Goal: Task Accomplishment & Management: Use online tool/utility

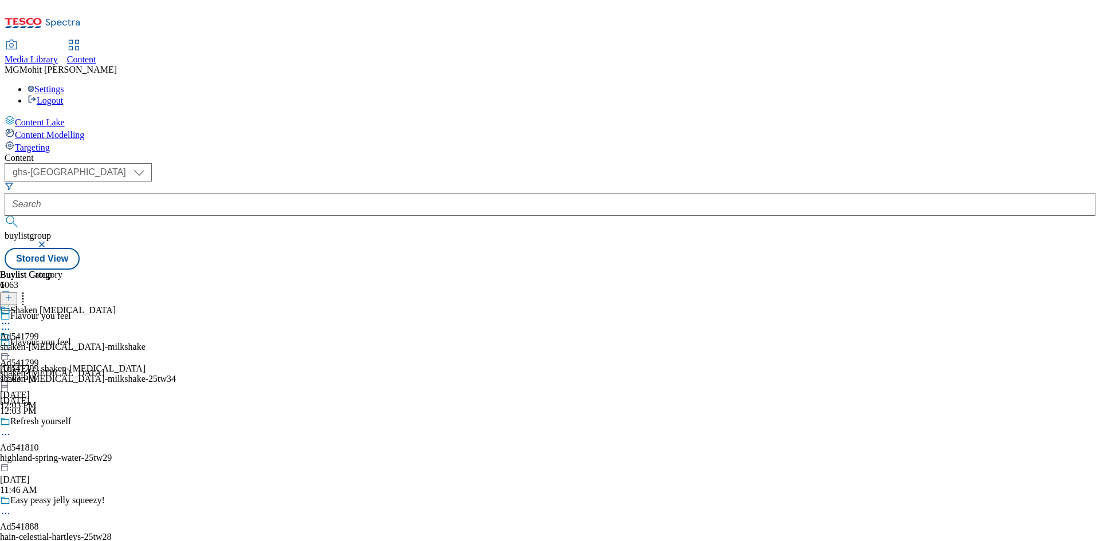
select select "ghs-roi"
click at [149, 163] on select "ghs-roi ghs-uk" at bounding box center [78, 172] width 147 height 18
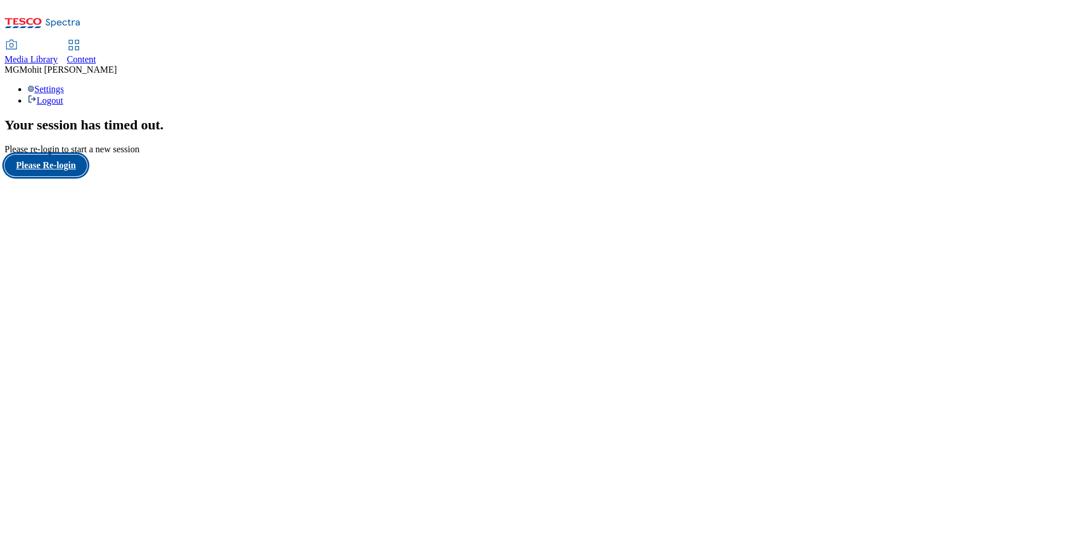
click at [72, 176] on button "Please Re-login" at bounding box center [46, 166] width 82 height 22
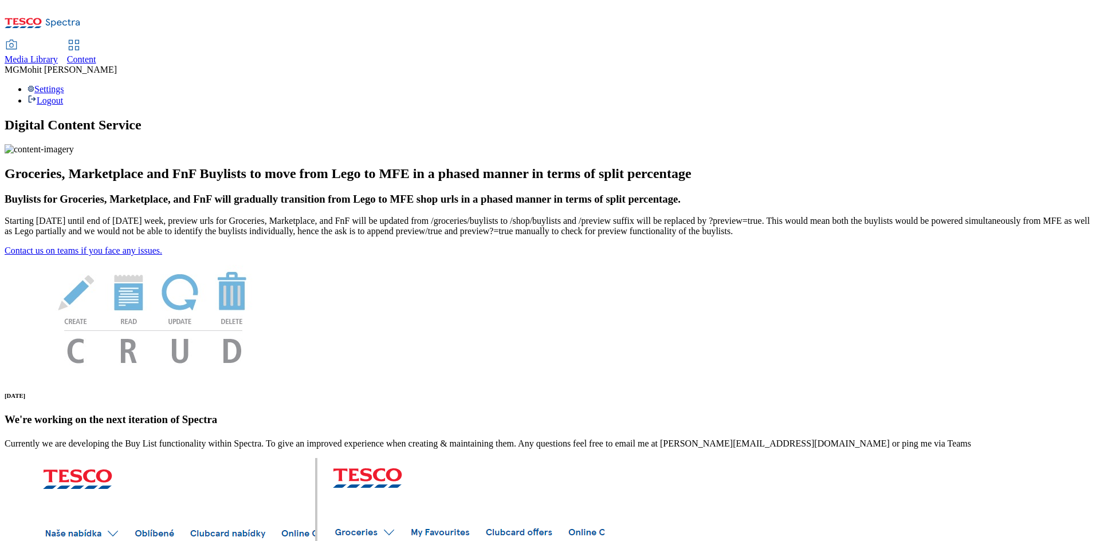
click at [96, 54] on span "Content" at bounding box center [81, 59] width 29 height 10
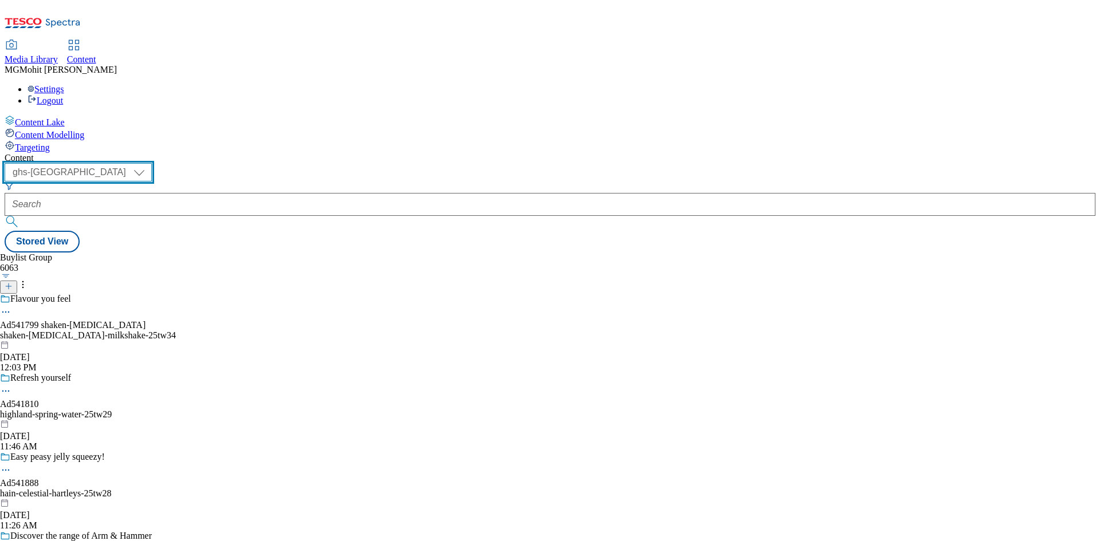
click at [152, 163] on select "ghs-roi ghs-[GEOGRAPHIC_DATA]" at bounding box center [78, 172] width 147 height 18
select select "ghs-roi"
click at [149, 163] on select "ghs-roi ghs-[GEOGRAPHIC_DATA]" at bounding box center [78, 172] width 147 height 18
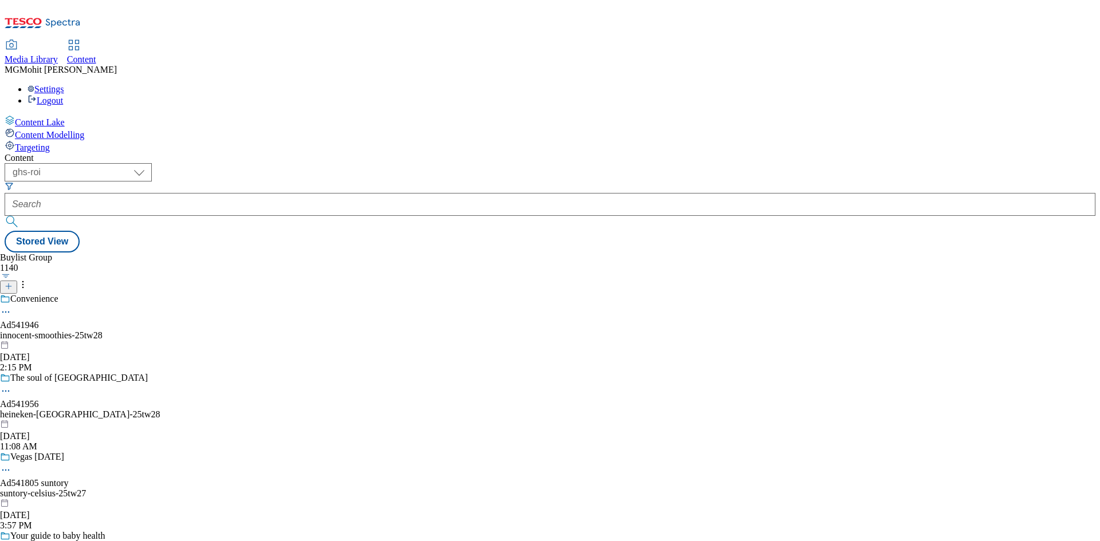
click at [9, 284] on line at bounding box center [9, 287] width 0 height 6
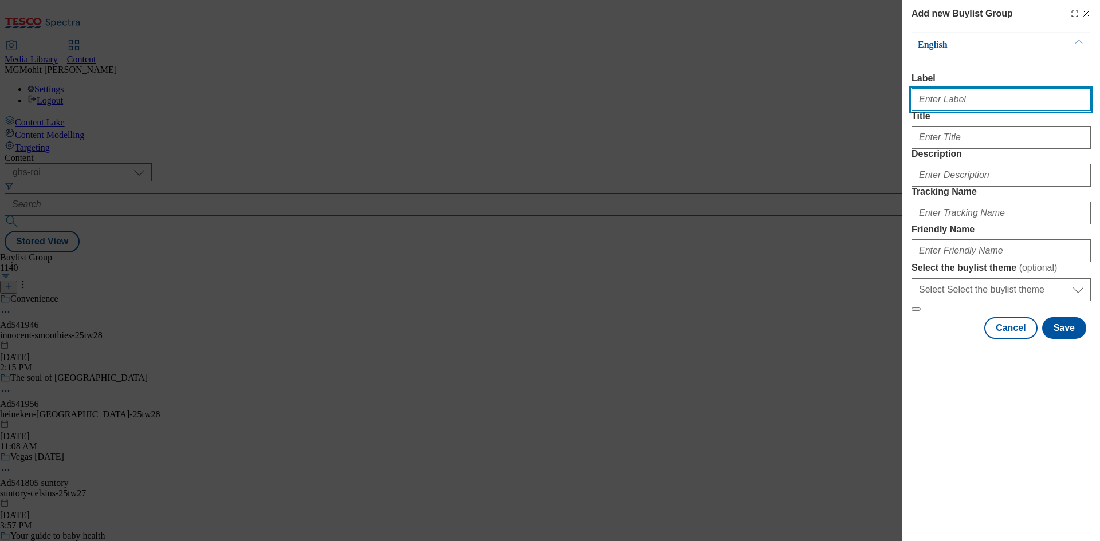
click at [951, 99] on input "Label" at bounding box center [1000, 99] width 179 height 23
paste input "Ad542020 diageo"
type input "Ad542020 diageo"
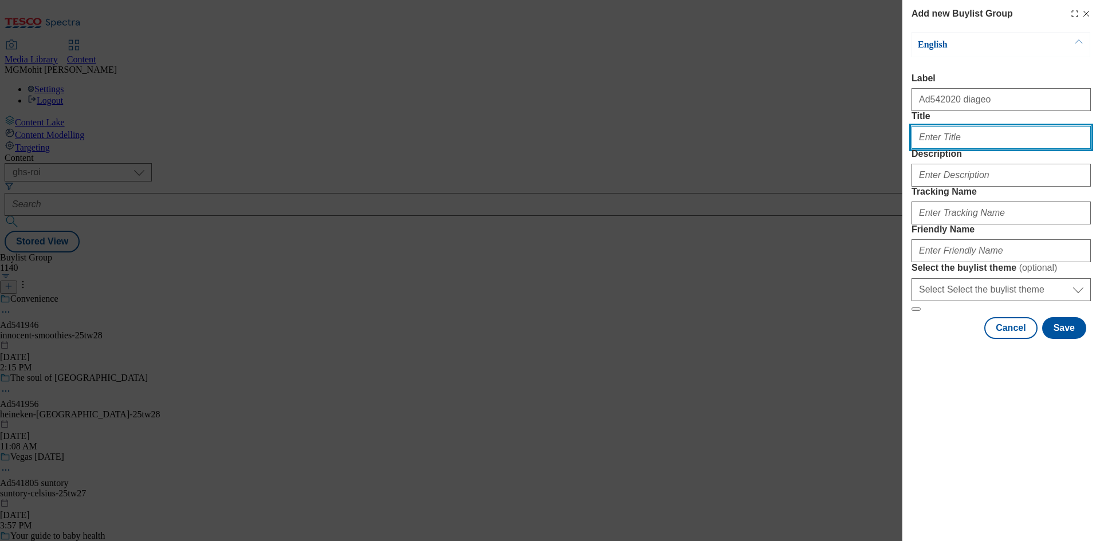
paste input "Win a Guinness X art of football jersey"
type input "Win a Guinness X art of football jersey"
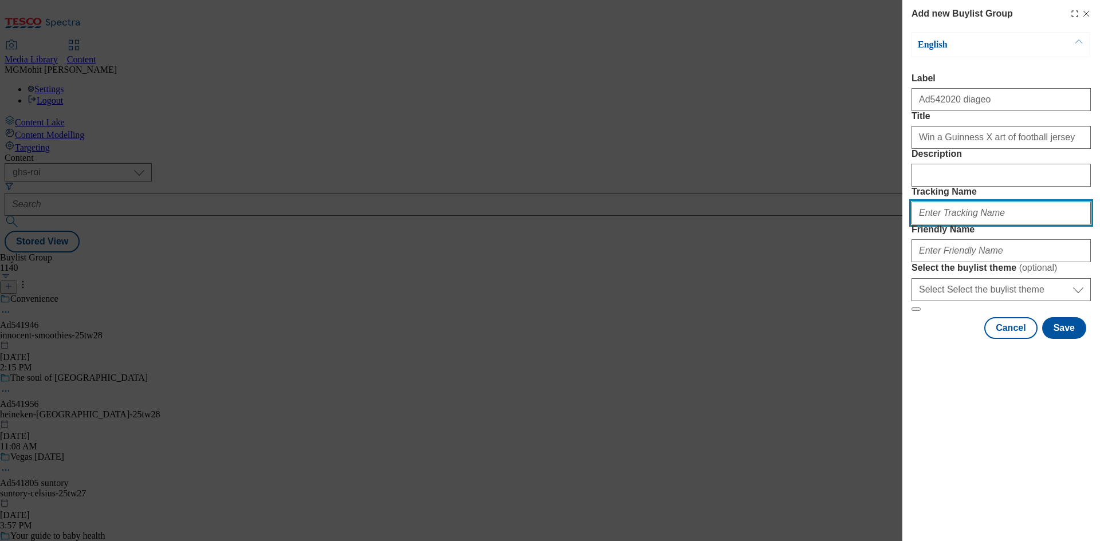
paste input "DH_AD542020"
type input "DH_AD542020"
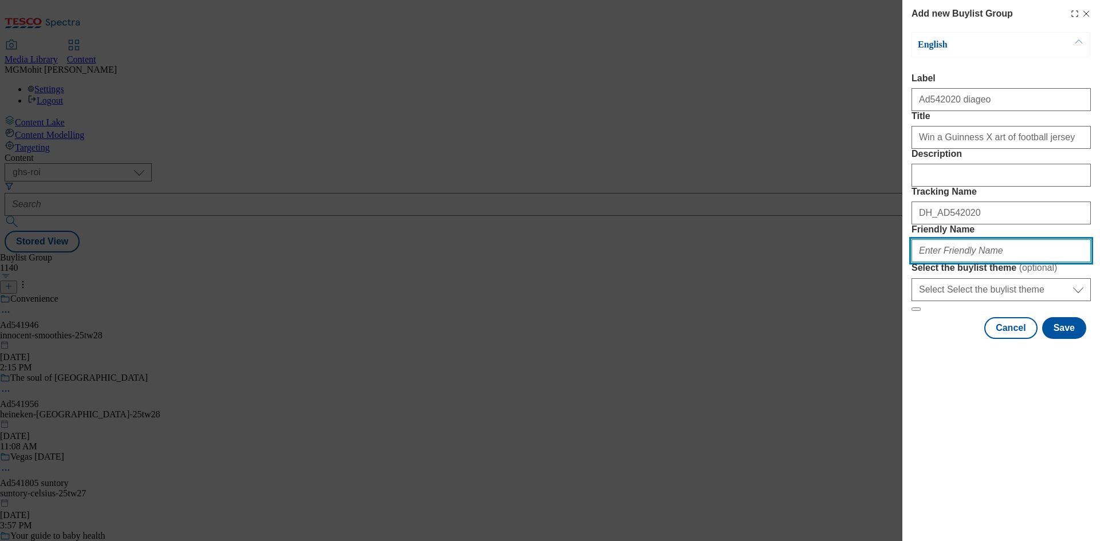
paste input "diageo-guinness-25tw28"
type input "diageo-guinness-25tw28"
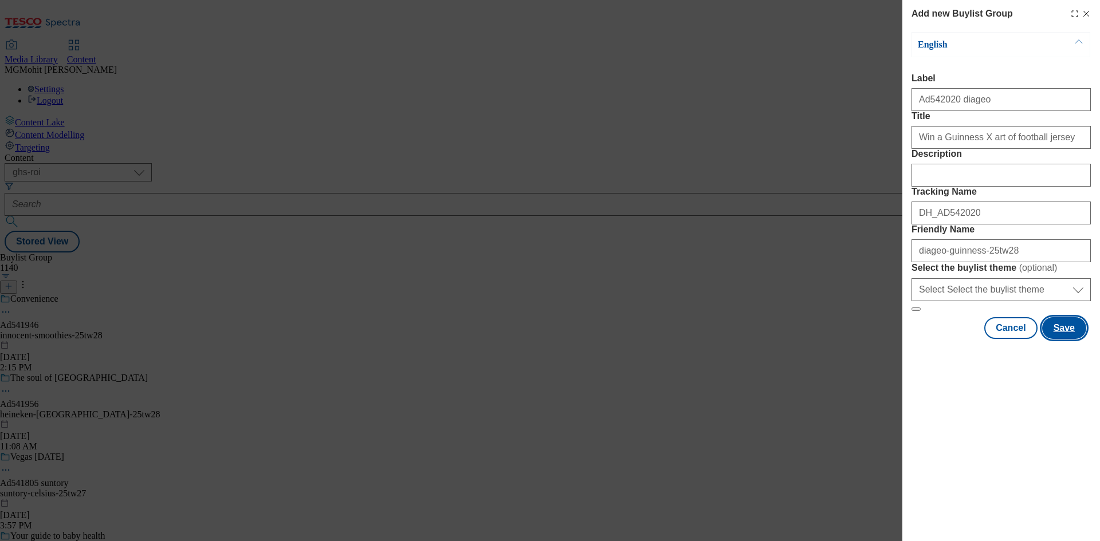
click at [1067, 339] on button "Save" at bounding box center [1064, 328] width 44 height 22
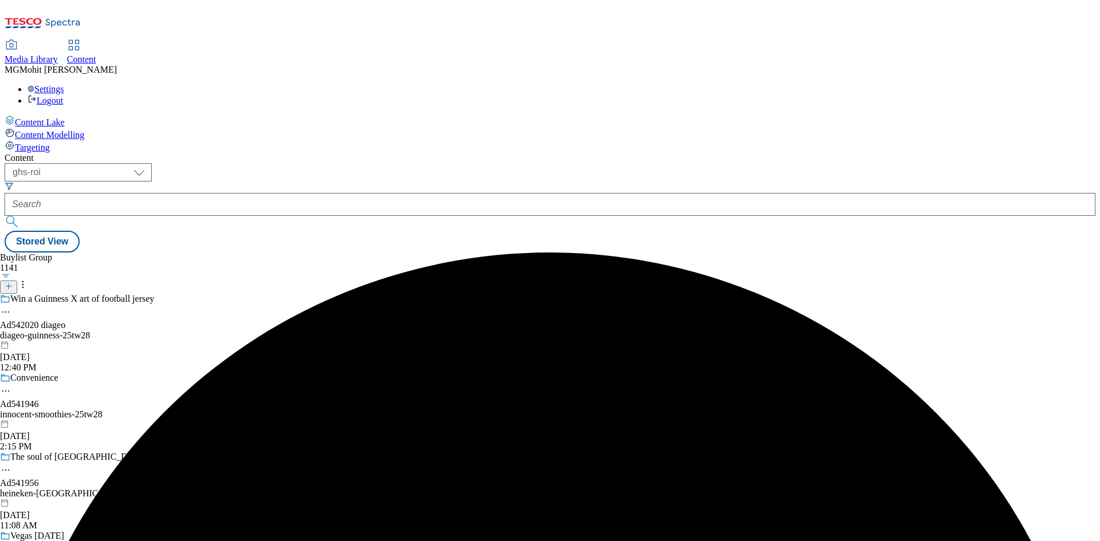
click at [235, 330] on div "diageo-guinness-25tw28" at bounding box center [117, 335] width 235 height 10
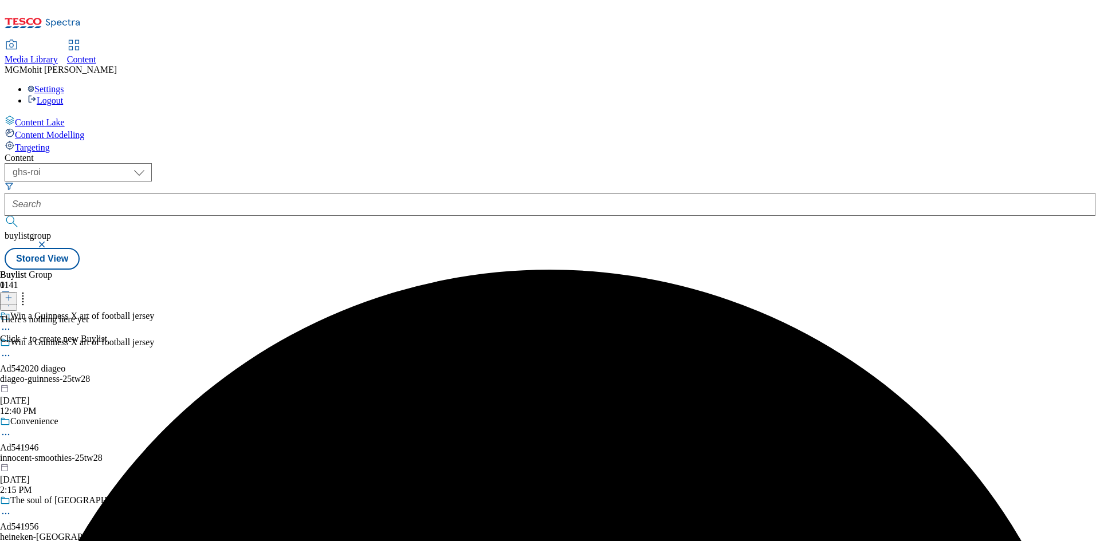
click at [9, 295] on line at bounding box center [9, 298] width 0 height 6
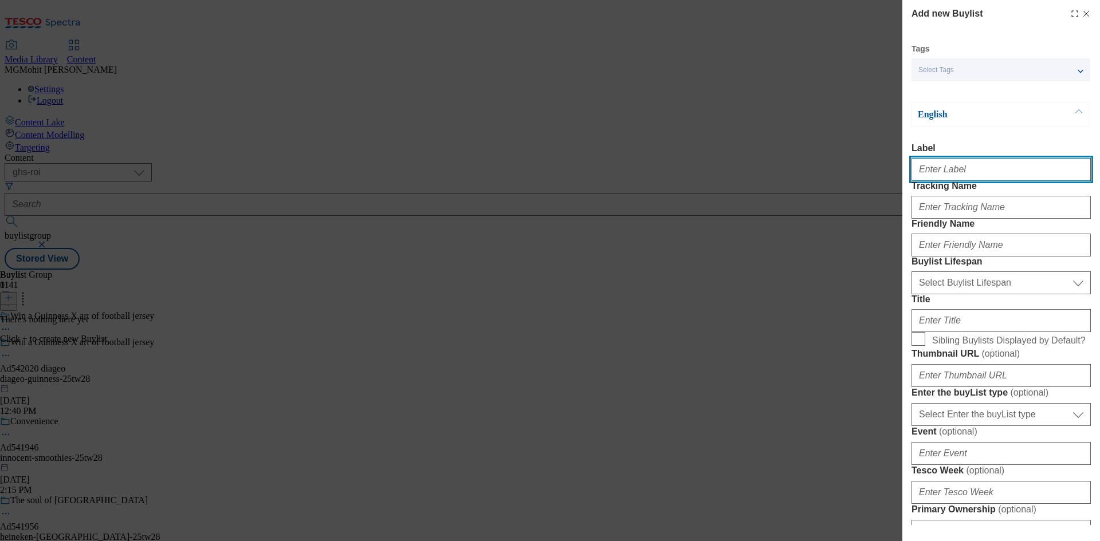
click at [945, 174] on input "Label" at bounding box center [1000, 169] width 179 height 23
paste input "Ad542020"
type input "Ad542020"
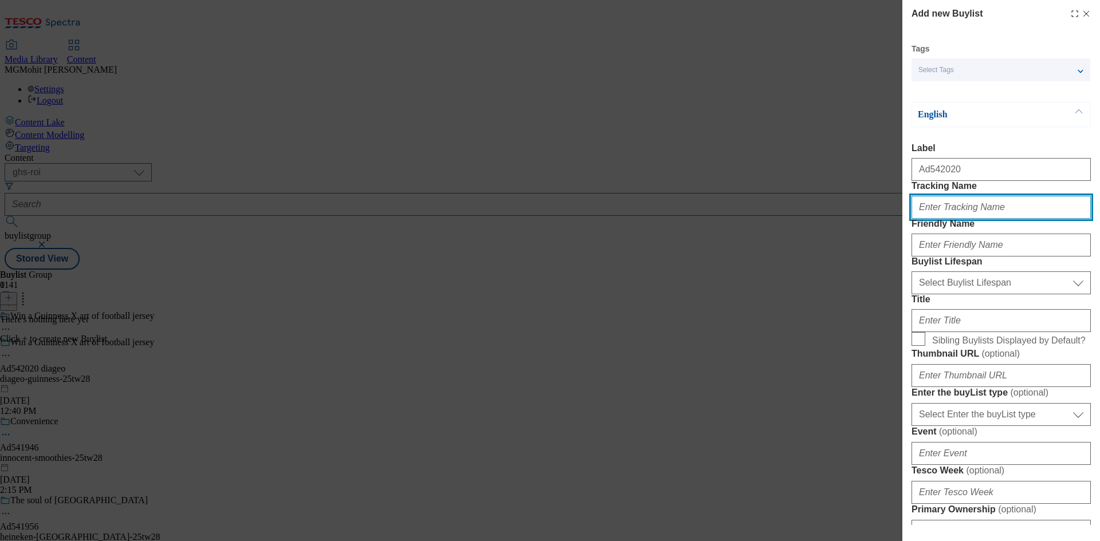
paste input "DH_AD542020"
type input "DH_AD542020"
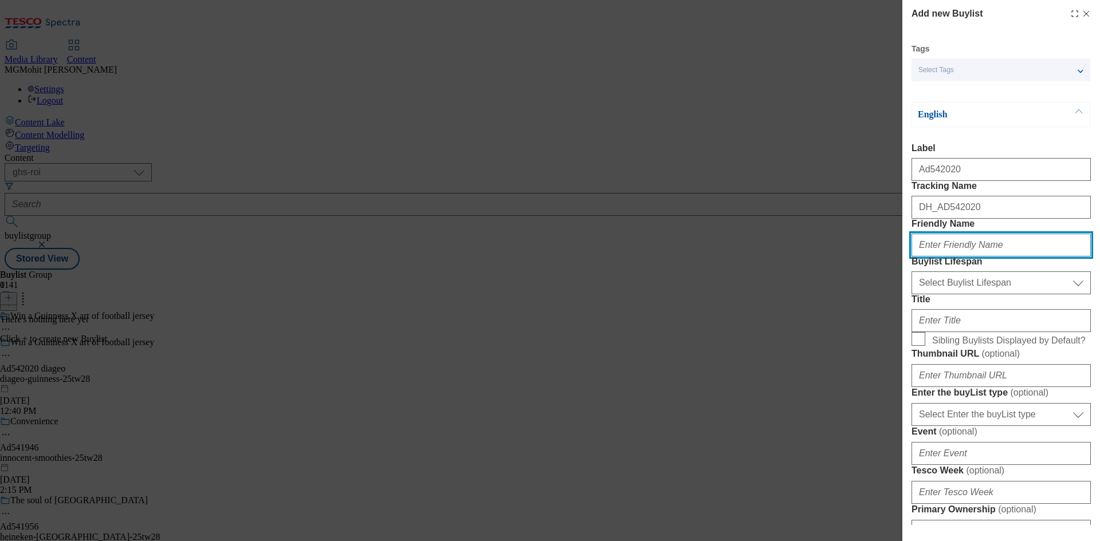
paste input "diageo"
type input "diageo"
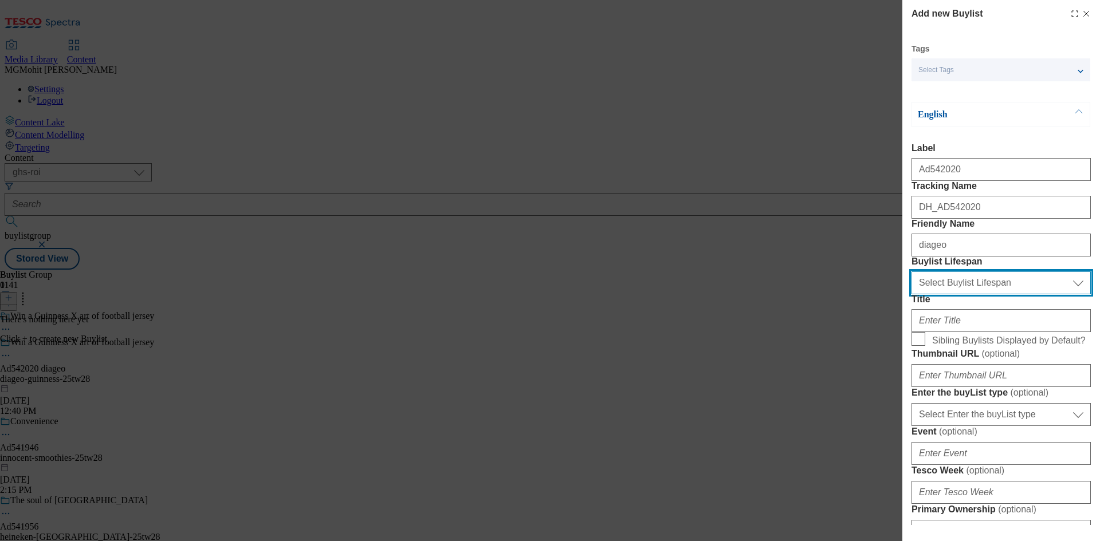
drag, startPoint x: 972, startPoint y: 344, endPoint x: 970, endPoint y: 355, distance: 11.7
click at [973, 294] on select "Select Buylist Lifespan evergreen seasonal tactical" at bounding box center [1000, 282] width 179 height 23
select select "tactical"
click at [911, 294] on select "Select Buylist Lifespan evergreen seasonal tactical" at bounding box center [1000, 282] width 179 height 23
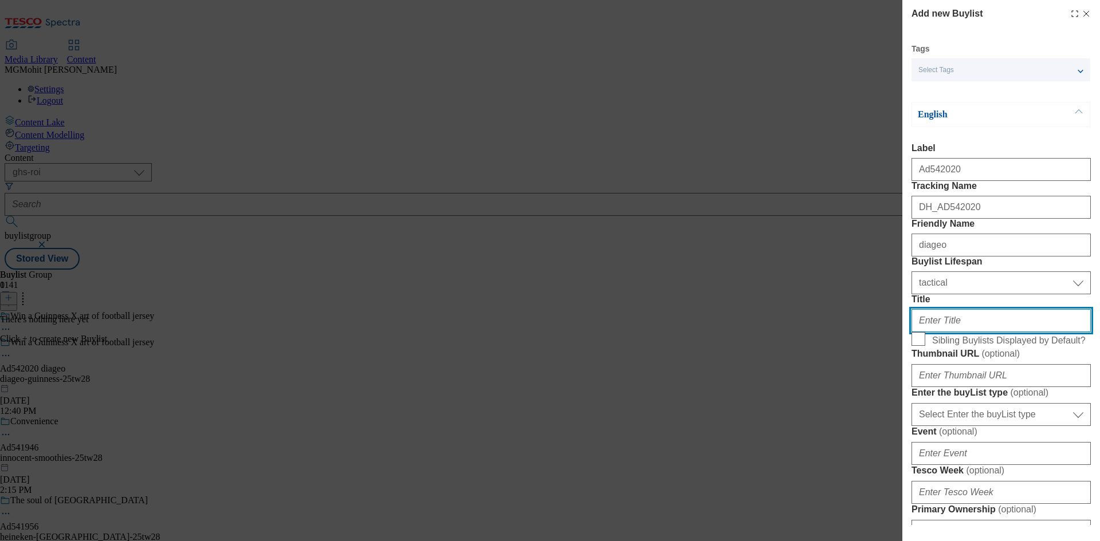
click at [939, 332] on input "Title" at bounding box center [1000, 320] width 179 height 23
paste input "Exclusively at [GEOGRAPHIC_DATA]"
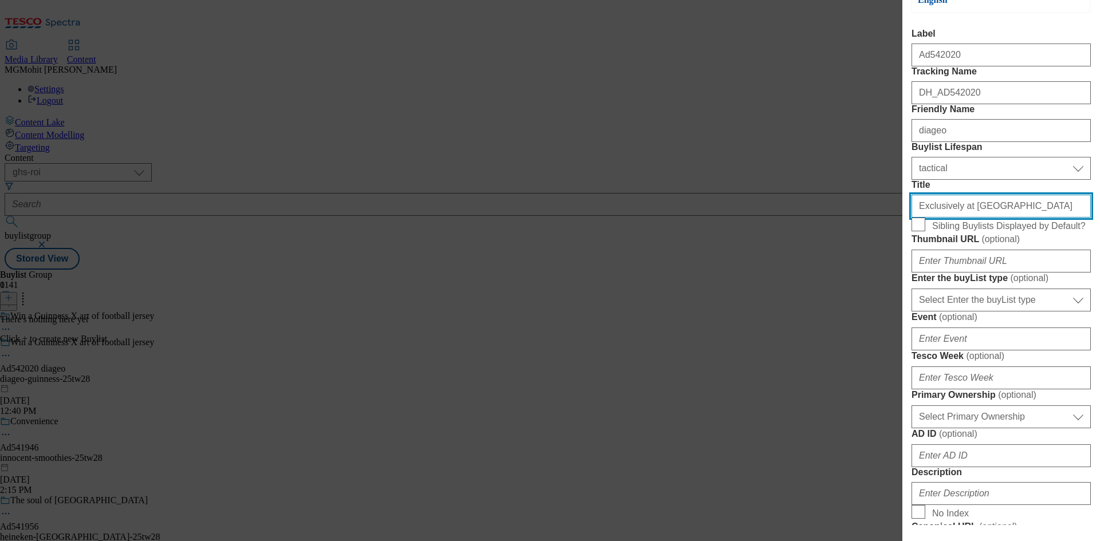
type input "Exclusively at [GEOGRAPHIC_DATA]"
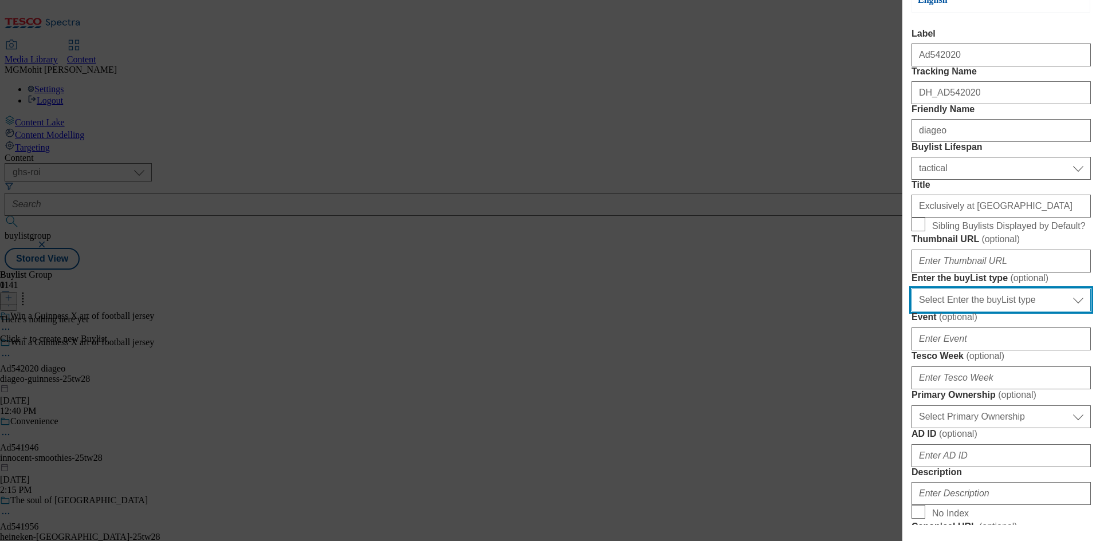
click at [955, 312] on select "Select Enter the buyList type event supplier funded long term >4 weeks supplier…" at bounding box center [1000, 300] width 179 height 23
select select "supplier funded short term 1-3 weeks"
click at [911, 312] on select "Select Enter the buyList type event supplier funded long term >4 weeks supplier…" at bounding box center [1000, 300] width 179 height 23
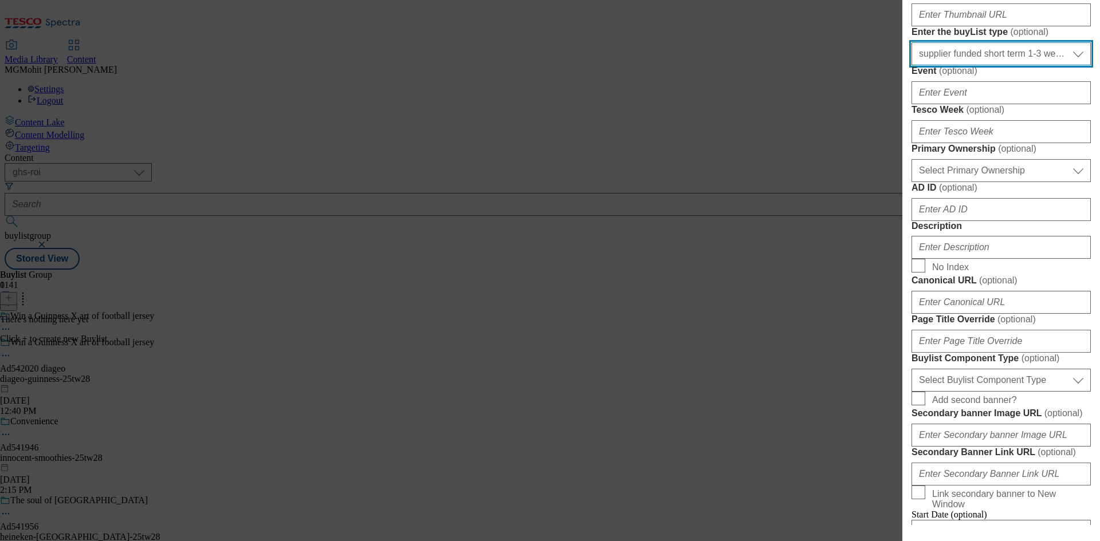
scroll to position [458, 0]
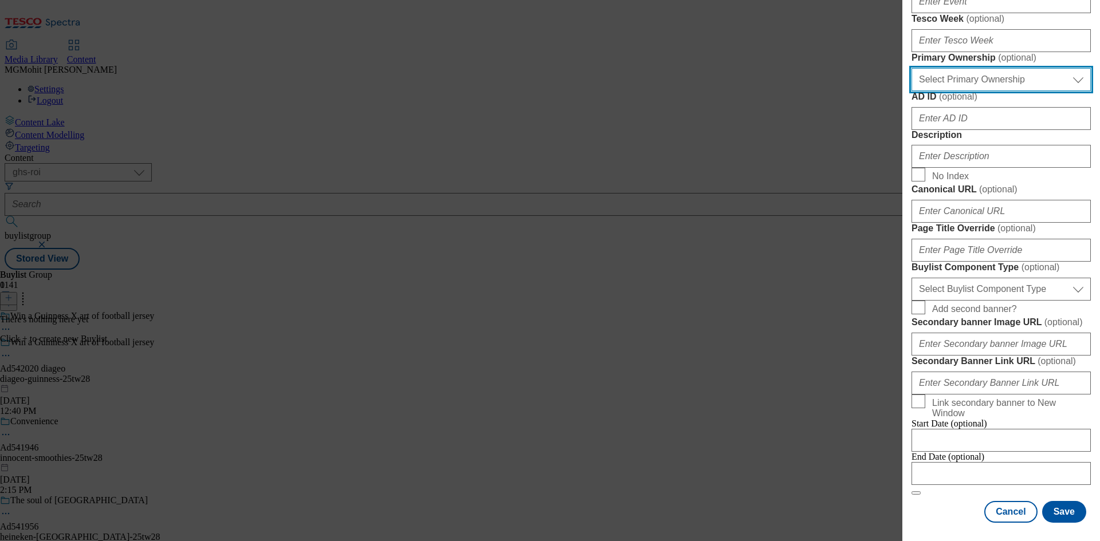
drag, startPoint x: 940, startPoint y: 263, endPoint x: 936, endPoint y: 271, distance: 9.7
click at [940, 91] on select "Select Primary Ownership [PERSON_NAME]" at bounding box center [1000, 79] width 179 height 23
select select "tesco"
click at [911, 91] on select "Select Primary Ownership [PERSON_NAME]" at bounding box center [1000, 79] width 179 height 23
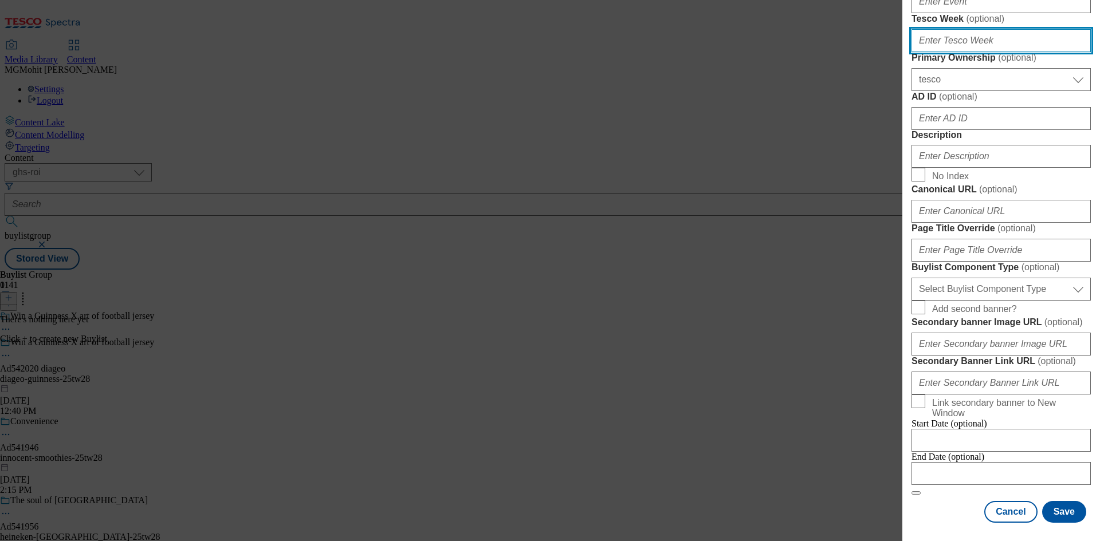
click at [926, 52] on input "Tesco Week ( optional )" at bounding box center [1000, 40] width 179 height 23
type input "28"
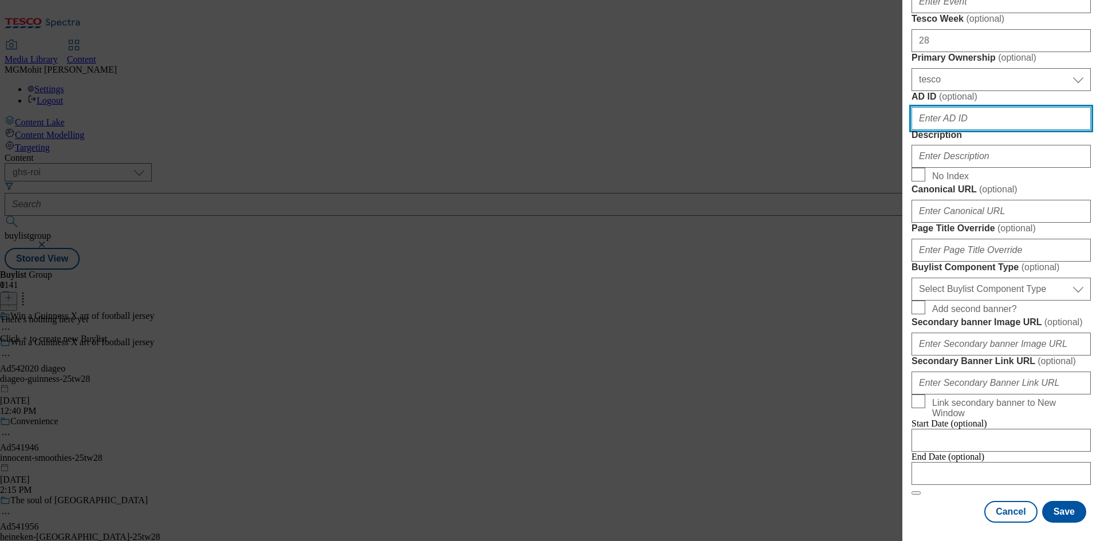
click at [946, 130] on input "AD ID ( optional )" at bounding box center [1000, 118] width 179 height 23
paste input "542020"
type input "542020"
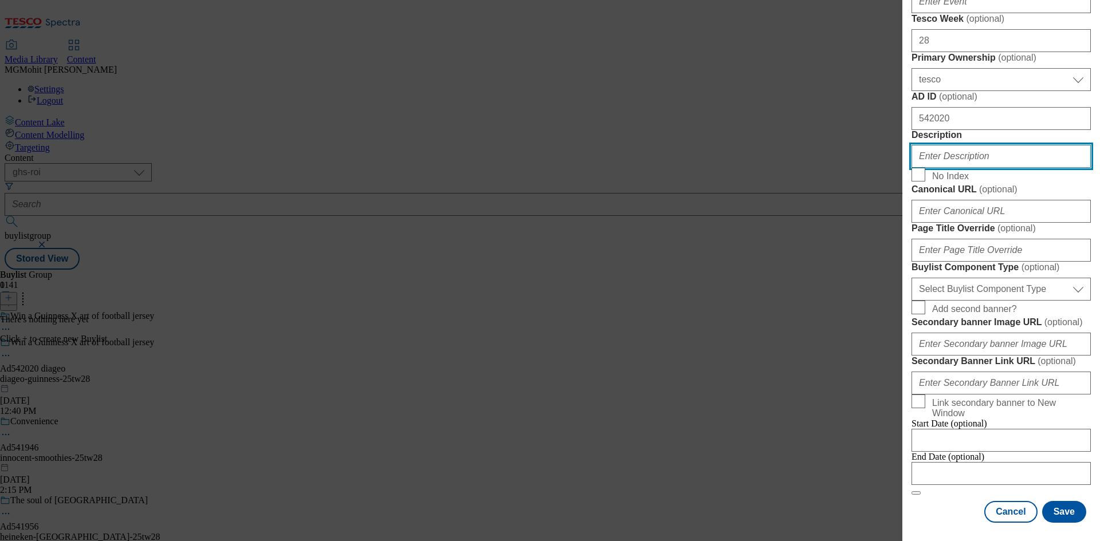
click at [942, 168] on input "Description" at bounding box center [1000, 156] width 179 height 23
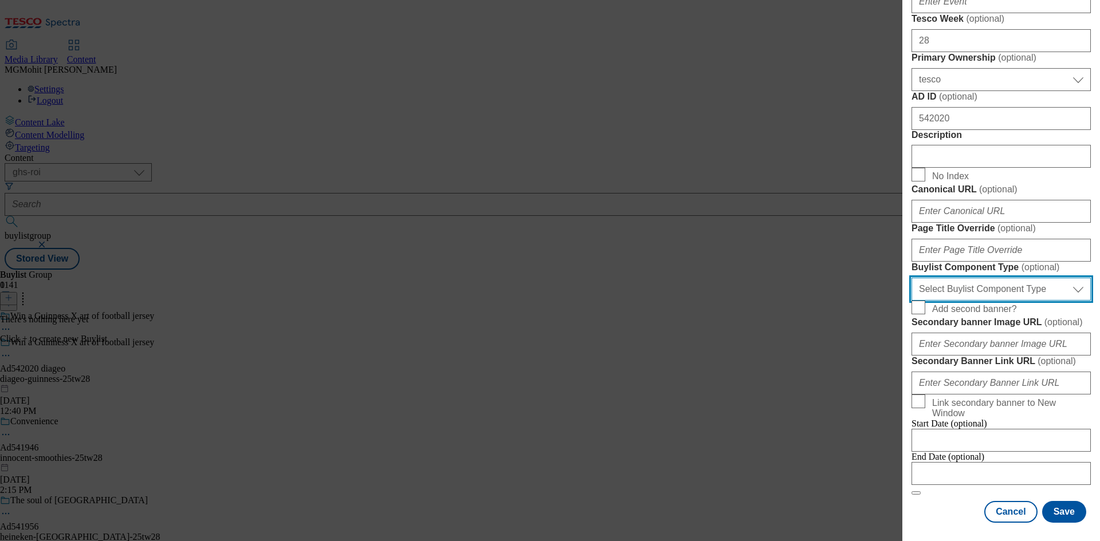
click at [955, 301] on select "Select Buylist Component Type Banner Competition Header Meal" at bounding box center [1000, 289] width 179 height 23
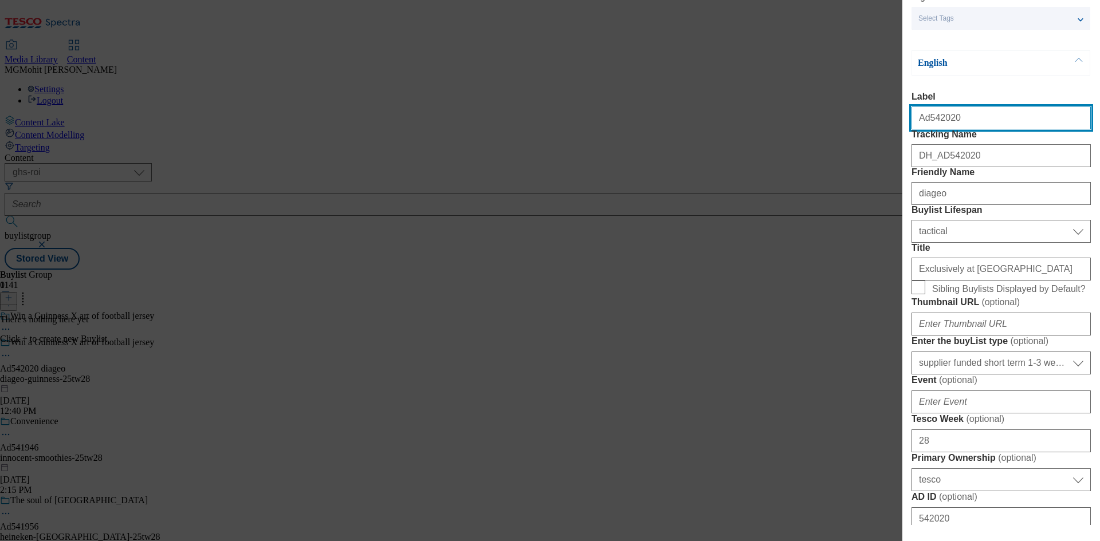
select select "Banner"
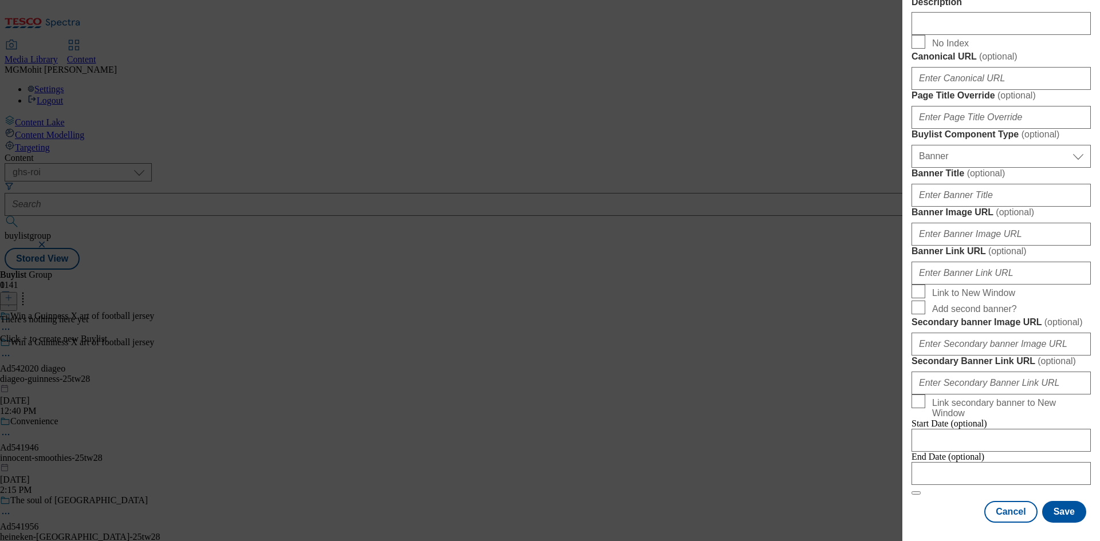
scroll to position [1074, 0]
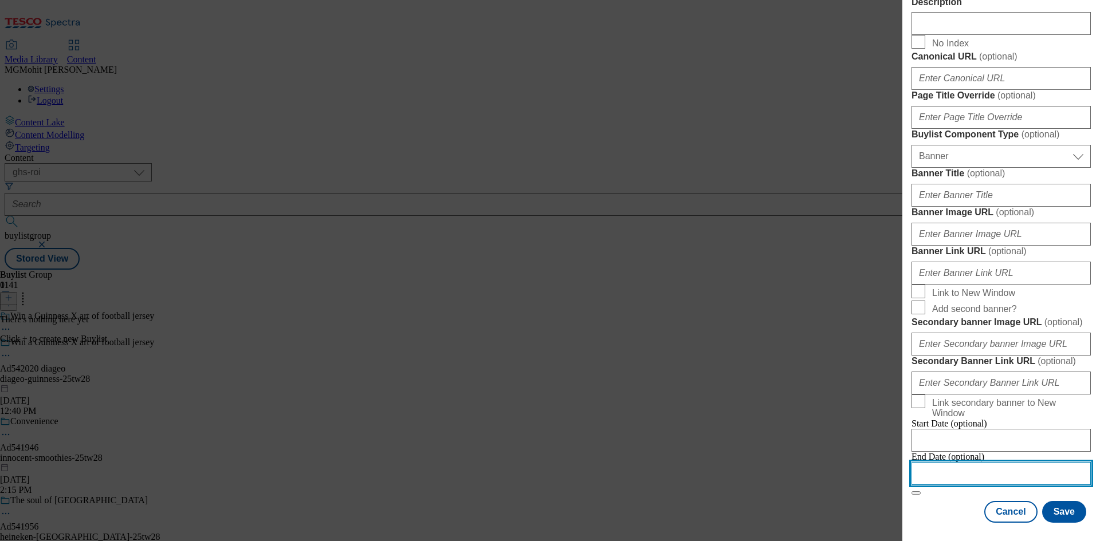
click at [946, 466] on input "Modal" at bounding box center [1000, 473] width 179 height 23
select select "2025"
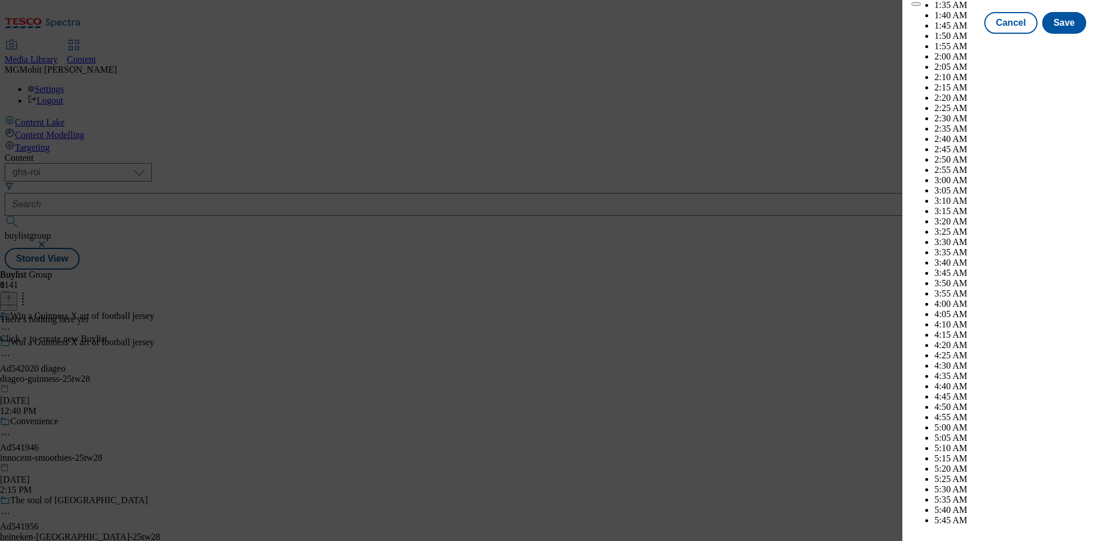
scroll to position [3211, 0]
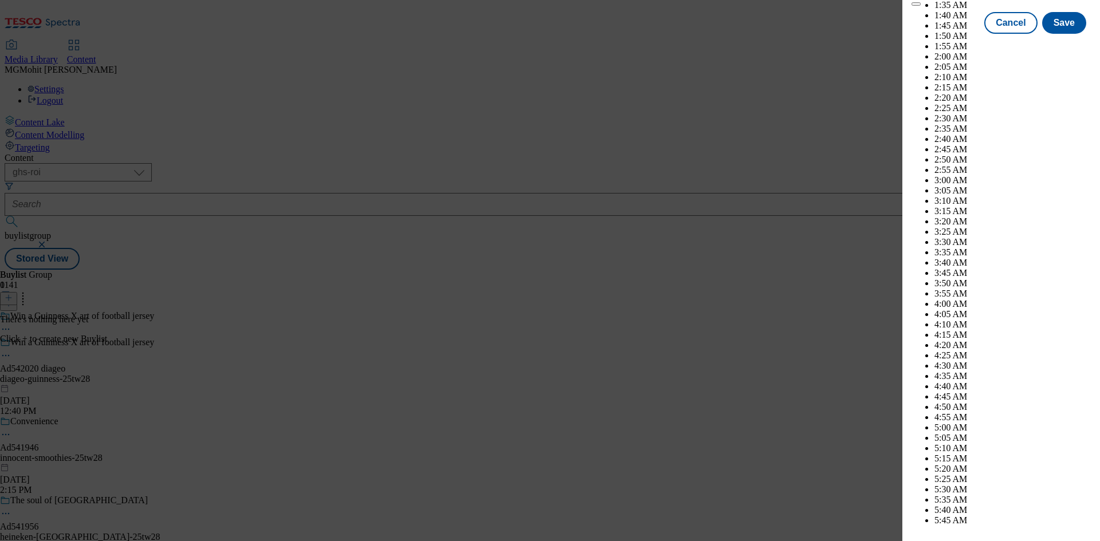
select select "December"
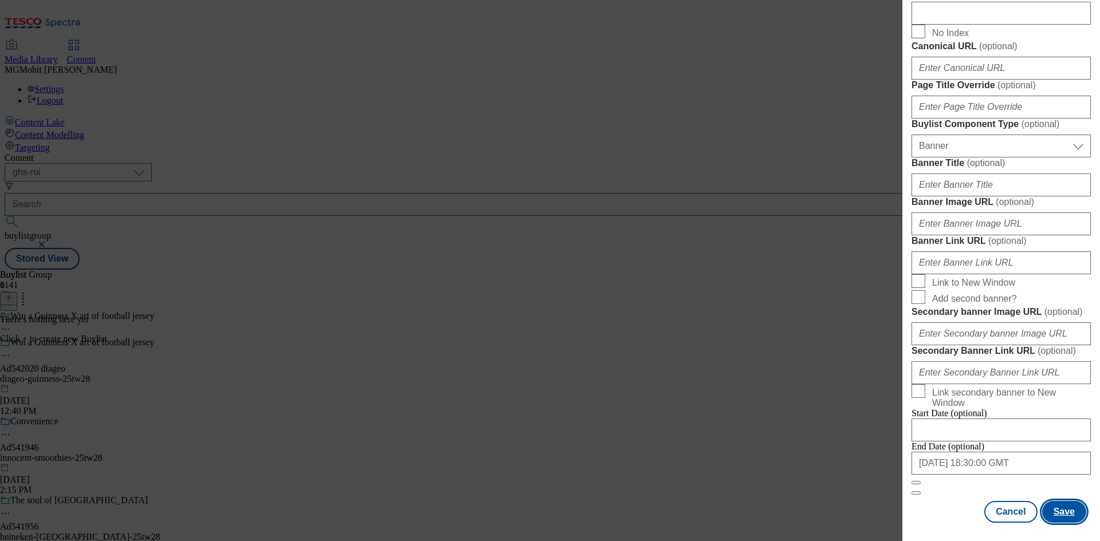
click at [1056, 511] on button "Save" at bounding box center [1064, 512] width 44 height 22
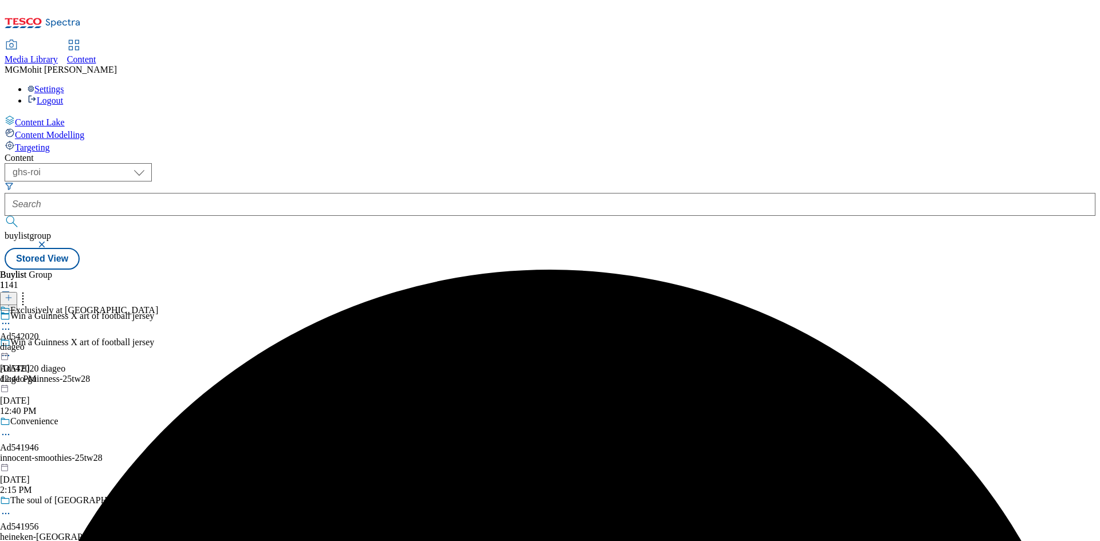
click at [158, 342] on div "diageo" at bounding box center [79, 347] width 158 height 10
click at [13, 294] on icon at bounding box center [9, 298] width 8 height 8
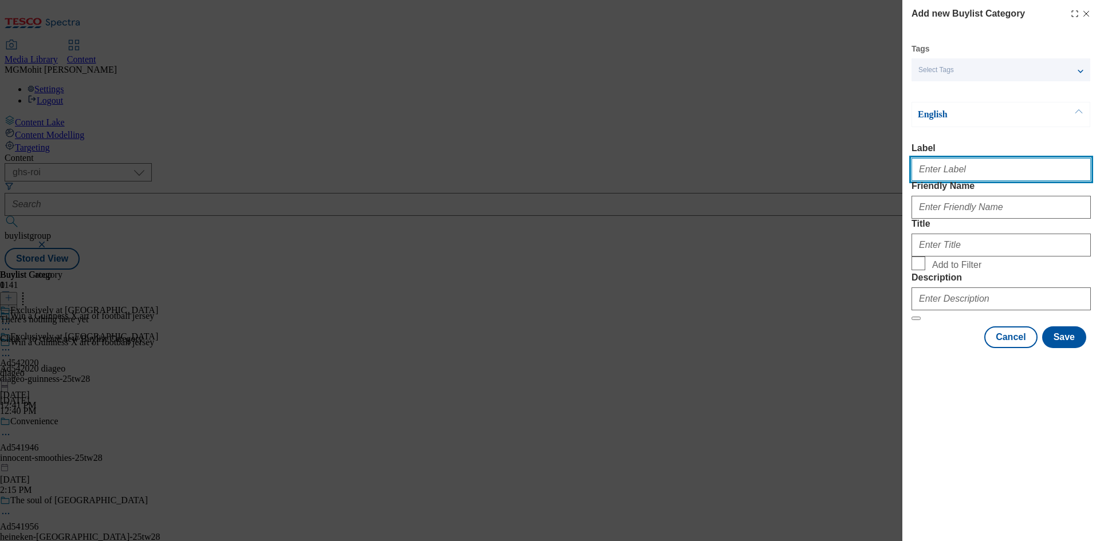
click at [938, 172] on input "Label" at bounding box center [1000, 169] width 179 height 23
paste input "Ad542020"
type input "Ad542020"
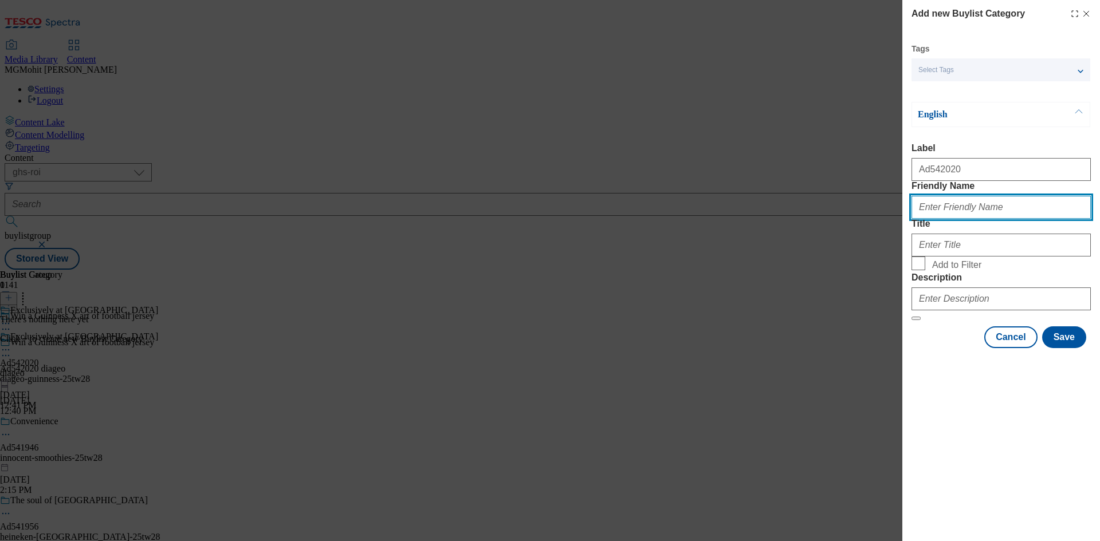
paste input "diageo-guinness"
type input "diageo-guinness"
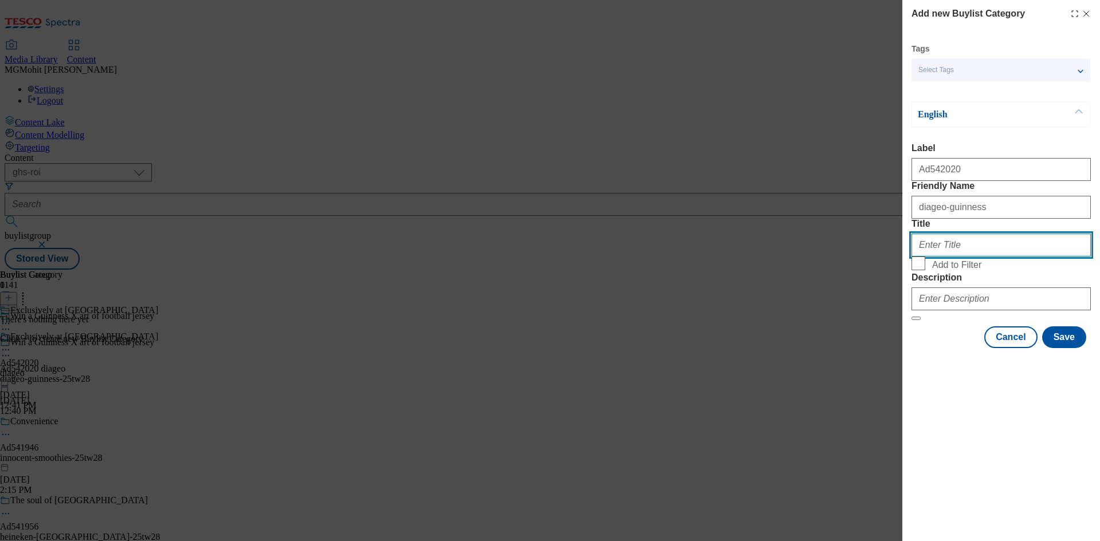
paste input "Diageo"
type input "Diageo"
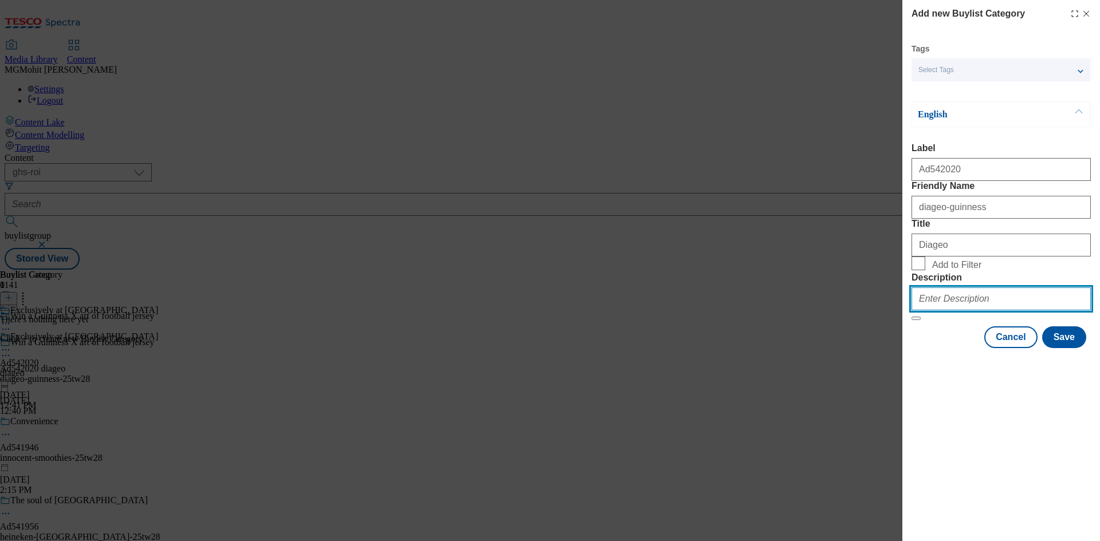
click at [947, 310] on input "Description" at bounding box center [1000, 299] width 179 height 23
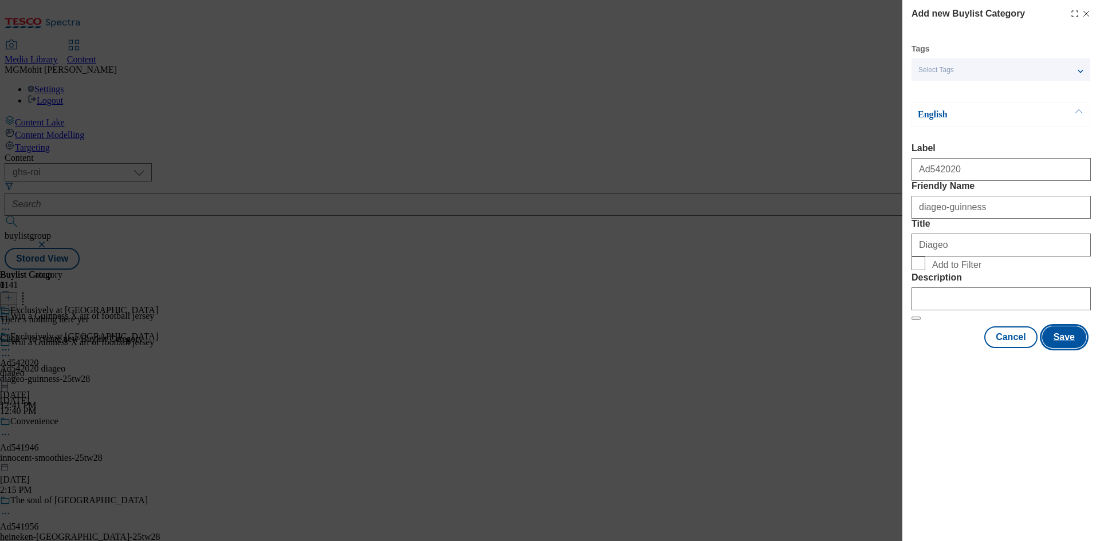
click at [1064, 348] on button "Save" at bounding box center [1064, 337] width 44 height 22
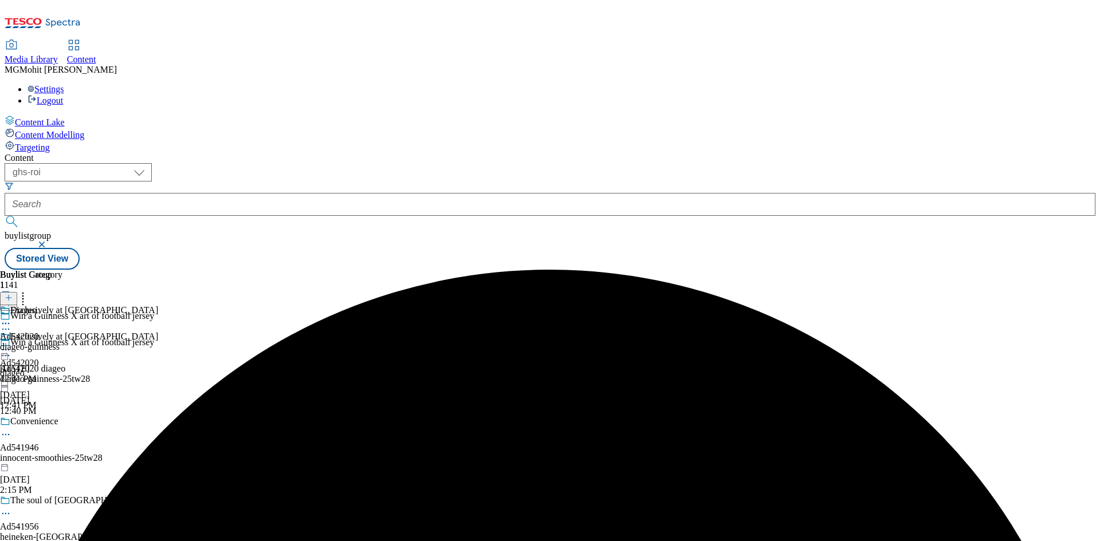
click at [62, 342] on div "diageo-guinness" at bounding box center [31, 347] width 62 height 10
click at [11, 298] on line at bounding box center [9, 298] width 6 height 0
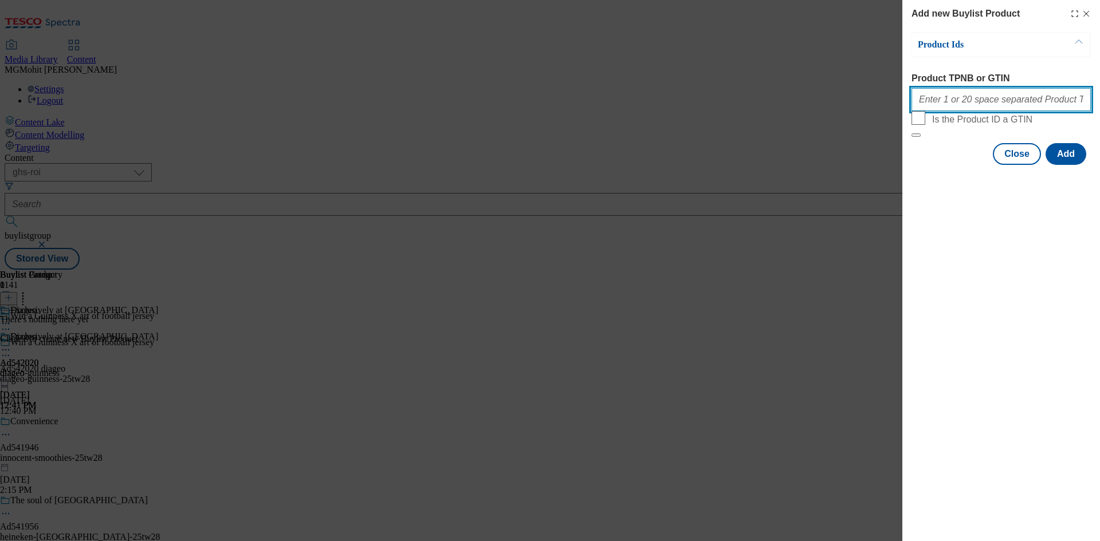
click at [978, 109] on input "Product TPNB or GTIN" at bounding box center [1000, 99] width 179 height 23
paste input "92815130 92808790 92807847 92807041 92657586 92381122 92379402 90005359 8961050…"
type input "92815130 92808790 92807847 92807041 92657586 92381122 92379402 90005359 8961050…"
click at [1059, 165] on button "Add" at bounding box center [1065, 154] width 41 height 22
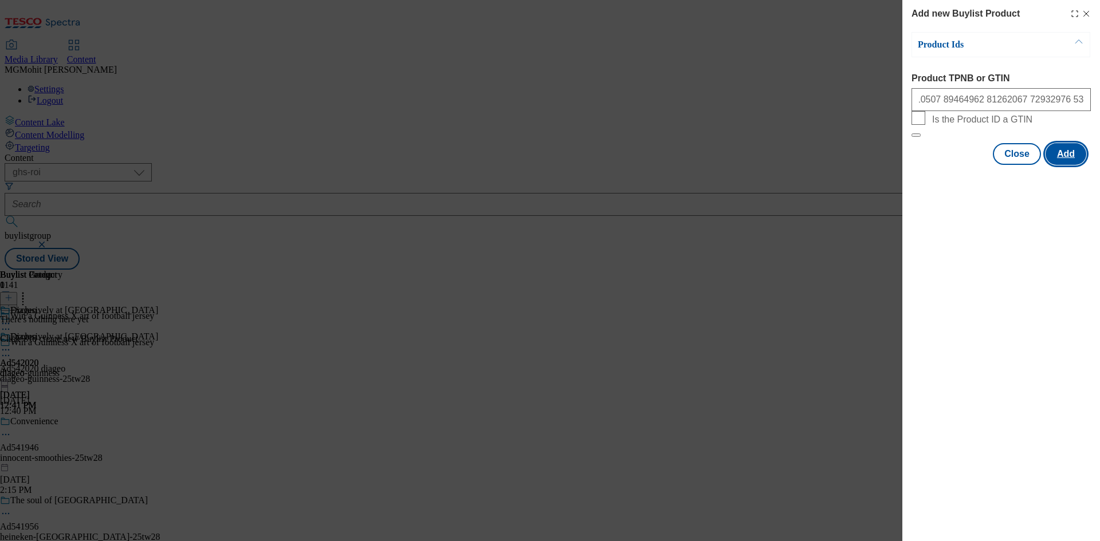
scroll to position [0, 0]
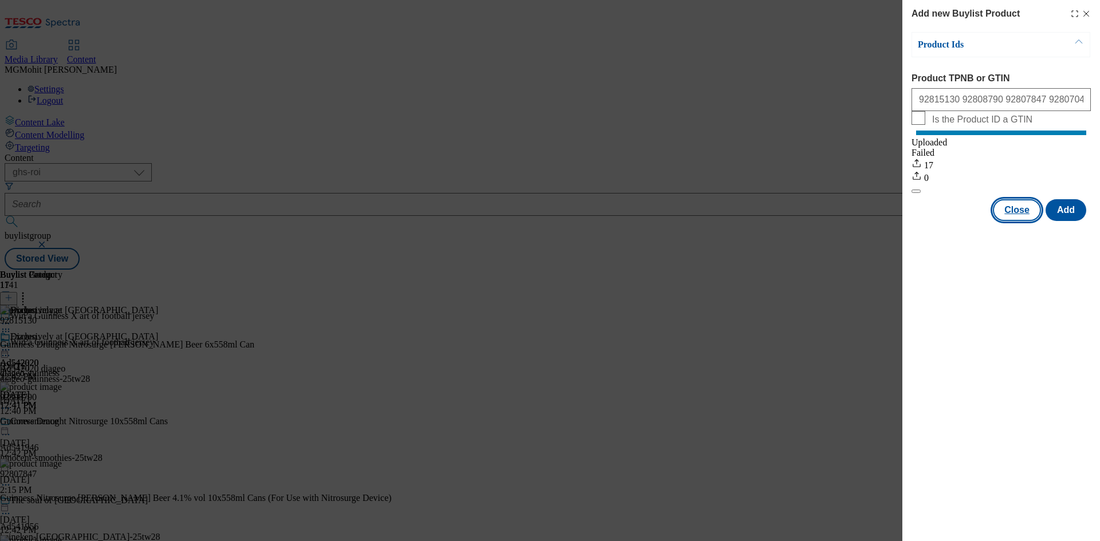
click at [1021, 216] on button "Close" at bounding box center [1017, 210] width 48 height 22
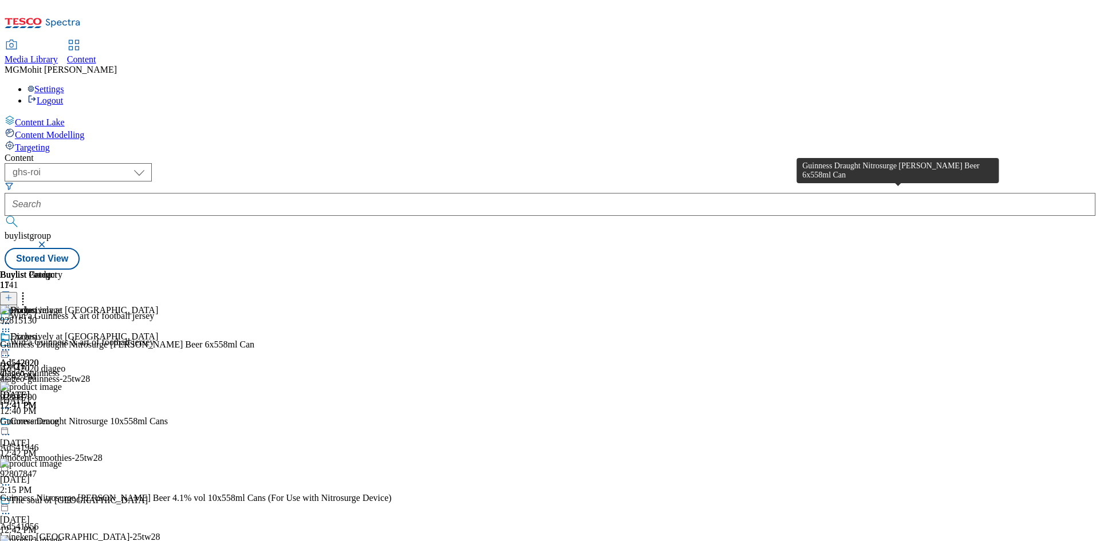
click at [254, 340] on div "Guinness Draught Nitrosurge [PERSON_NAME] Beer 6x558ml Can" at bounding box center [127, 345] width 254 height 10
drag, startPoint x: 873, startPoint y: 194, endPoint x: 866, endPoint y: 191, distance: 7.4
click at [254, 340] on div "Guinness Draught Nitrosurge [PERSON_NAME] Beer 6x558ml Can" at bounding box center [127, 345] width 254 height 10
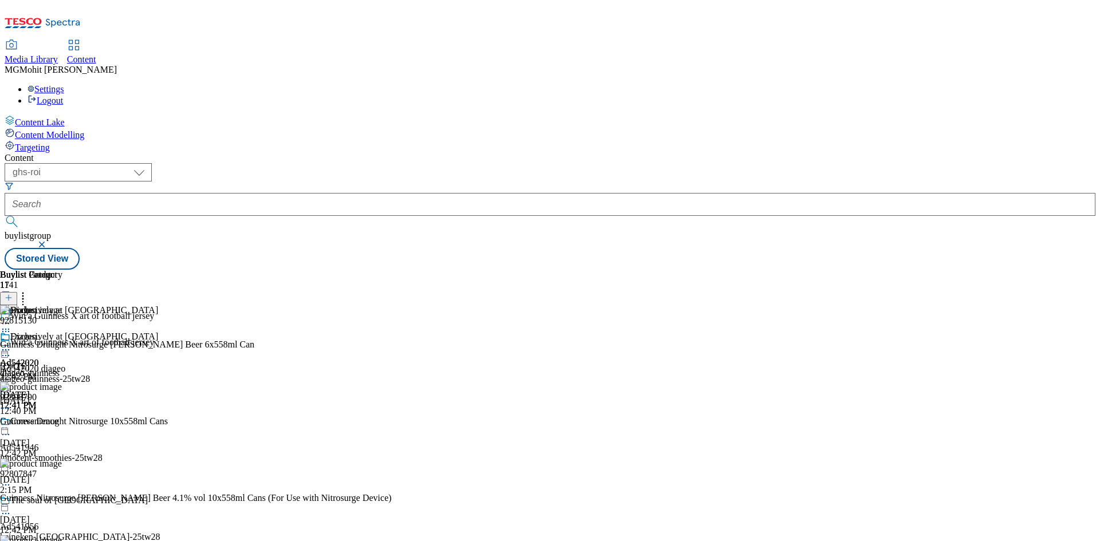
click at [11, 344] on icon at bounding box center [5, 349] width 11 height 11
click at [49, 370] on span "Edit" at bounding box center [42, 374] width 13 height 9
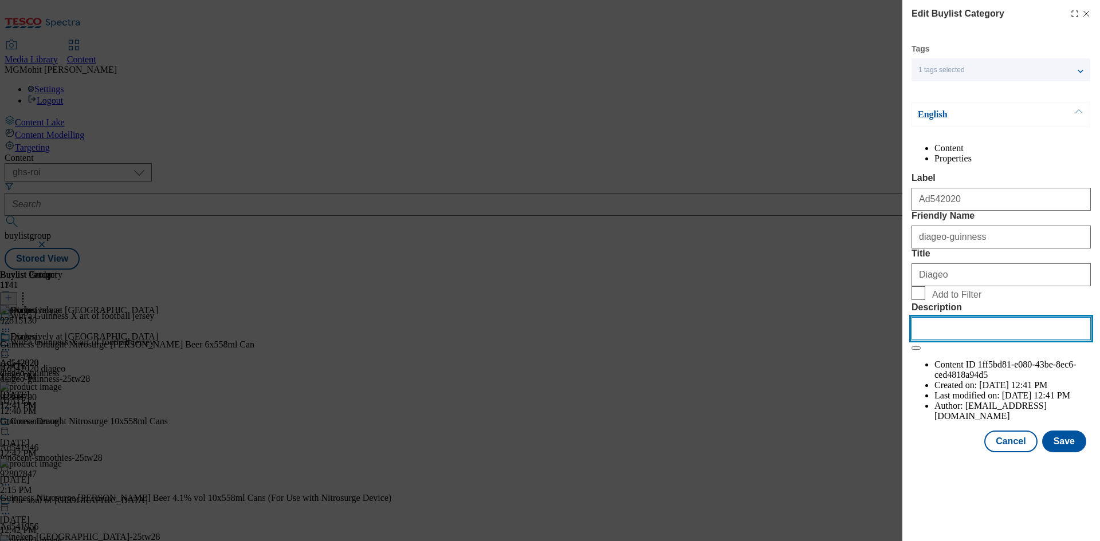
click at [936, 340] on input "Description" at bounding box center [1000, 328] width 179 height 23
paste input "Guinness Draught Nitrosurge [PERSON_NAME] Beer 6x558ml Can"
type input "Guinness Draught Nitrosurge [PERSON_NAME] Beer 6x558ml Can"
click at [1064, 452] on button "Save" at bounding box center [1064, 442] width 44 height 22
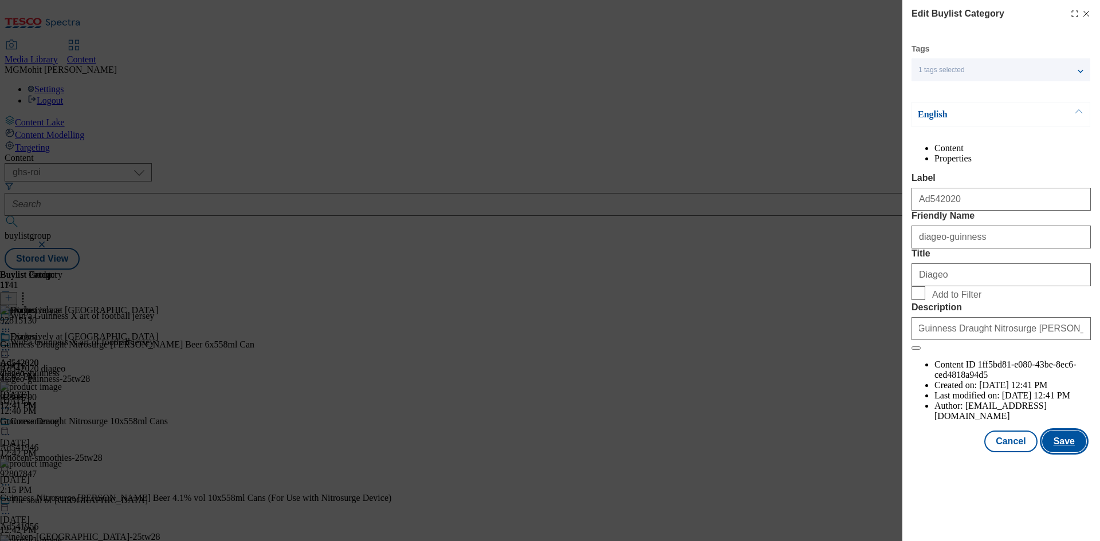
scroll to position [0, 0]
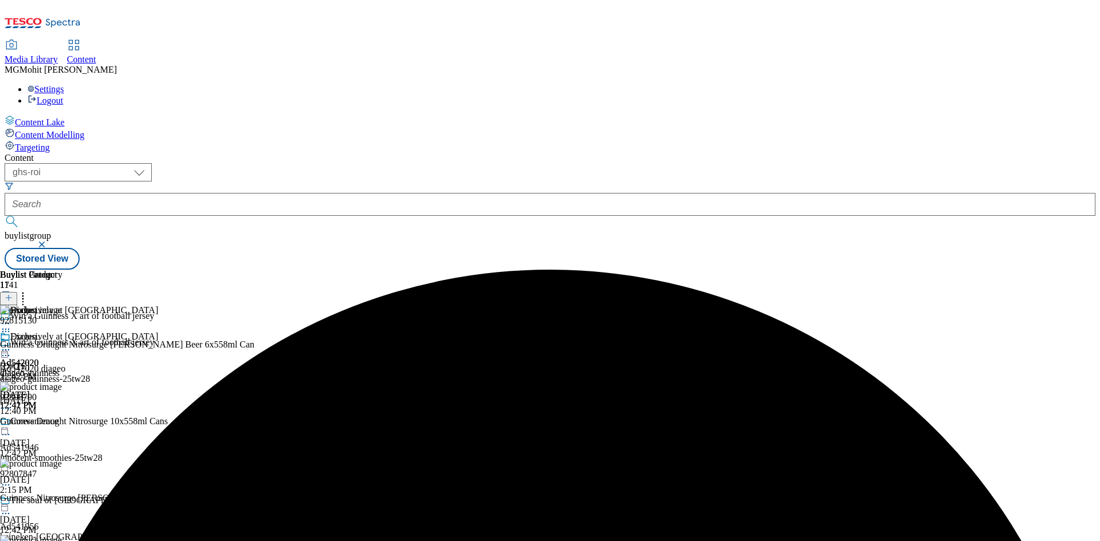
click at [11, 344] on icon at bounding box center [5, 349] width 11 height 11
click at [49, 370] on span "Edit" at bounding box center [42, 374] width 13 height 9
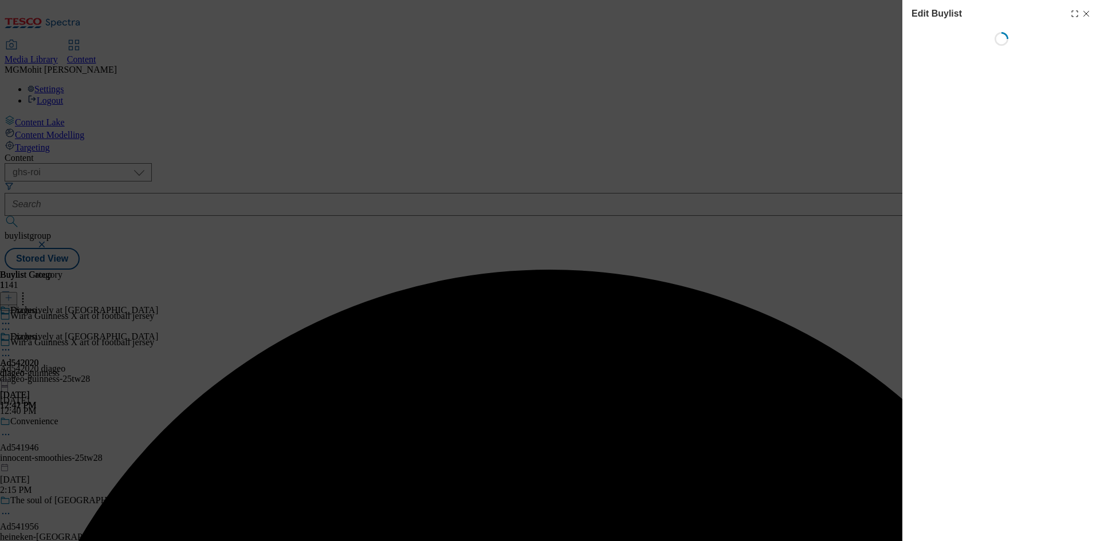
select select "tactical"
select select "supplier funded short term 1-3 weeks"
select select "tesco"
select select "Banner"
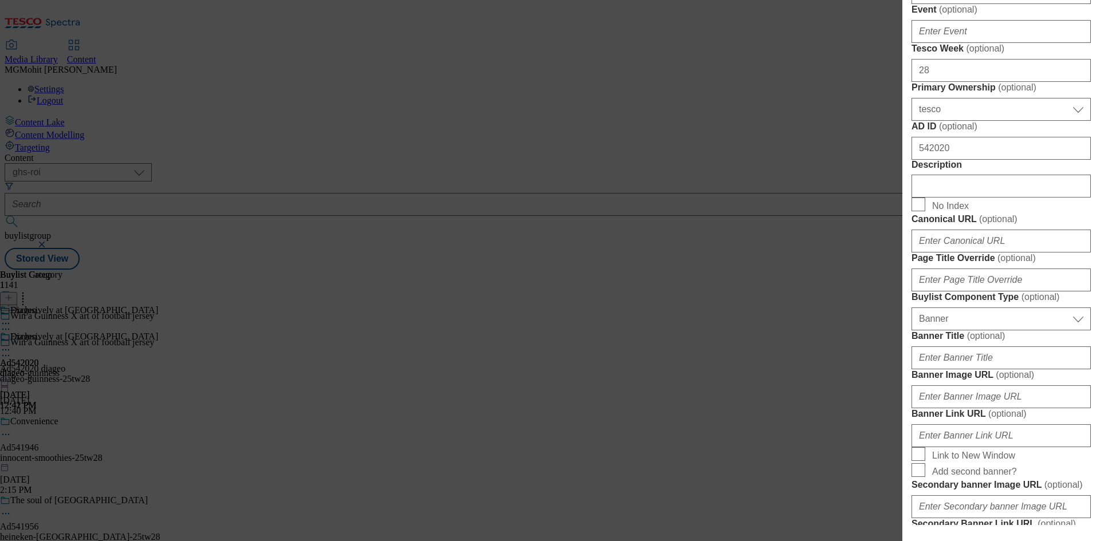
scroll to position [458, 0]
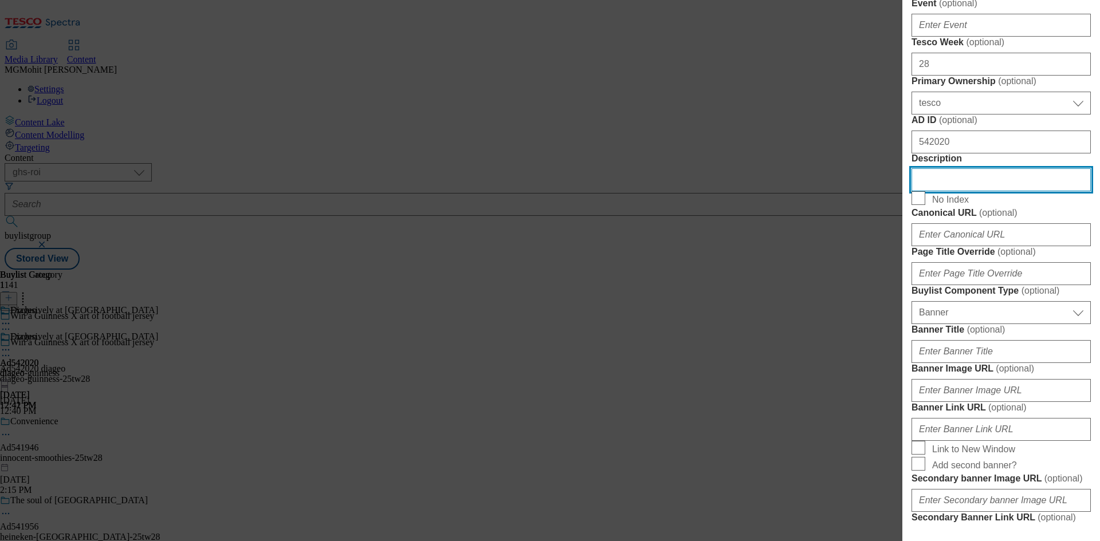
click at [941, 191] on input "Description" at bounding box center [1000, 179] width 179 height 23
paste input "Guinness Draught Nitrosurge [PERSON_NAME] Beer 6x558ml Can"
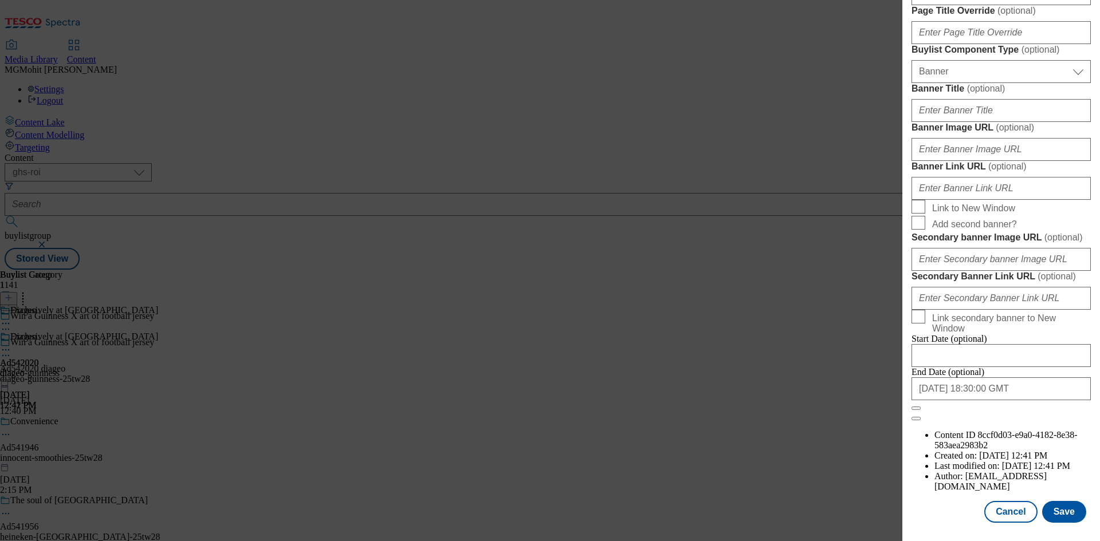
scroll to position [1125, 0]
type input "Guinness Draught Nitrosurge [PERSON_NAME] Beer 6x558ml Can"
click at [1056, 509] on button "Save" at bounding box center [1064, 512] width 44 height 22
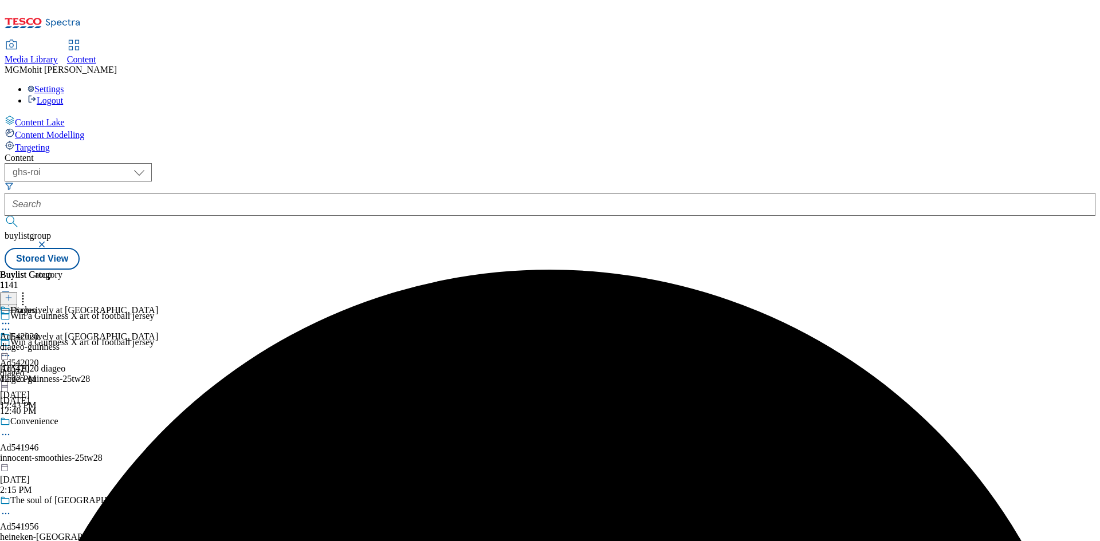
click at [4, 355] on circle at bounding box center [3, 356] width 2 height 2
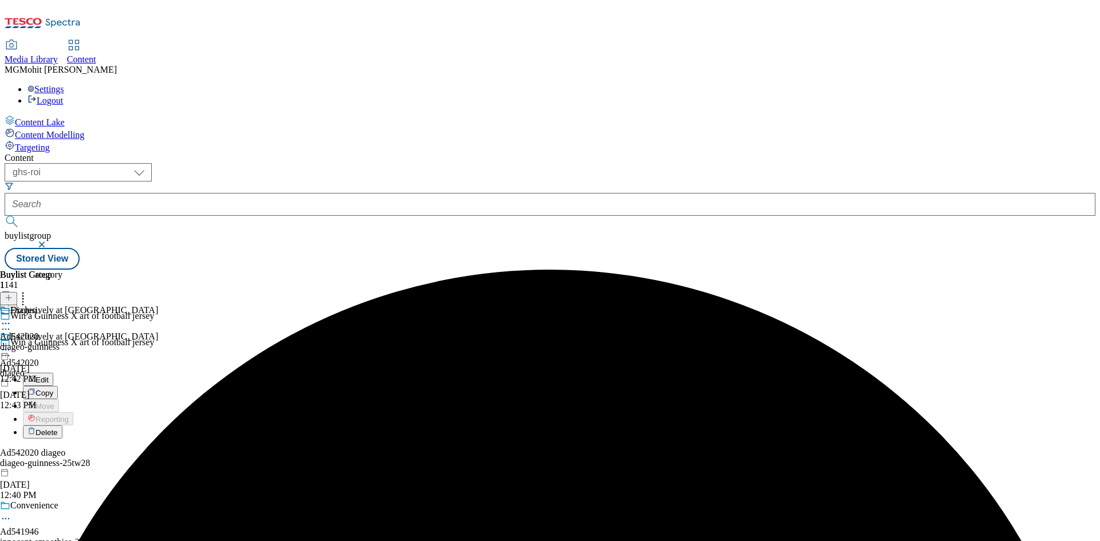
click at [53, 373] on button "Edit" at bounding box center [38, 379] width 30 height 13
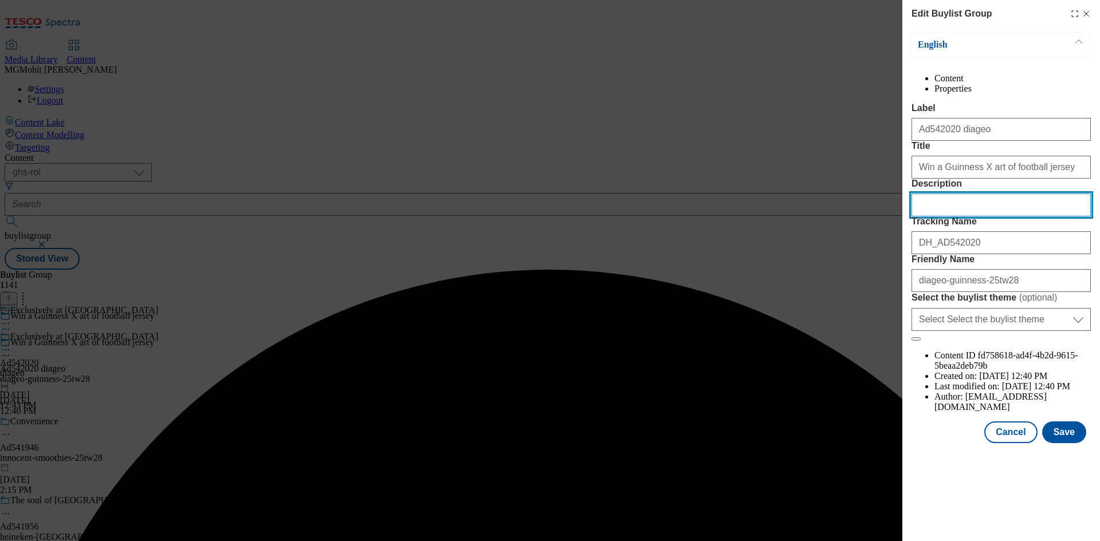
click at [944, 216] on input "Description" at bounding box center [1000, 205] width 179 height 23
paste input "Guinness Draught Nitrosurge [PERSON_NAME] Beer 6x558ml Can"
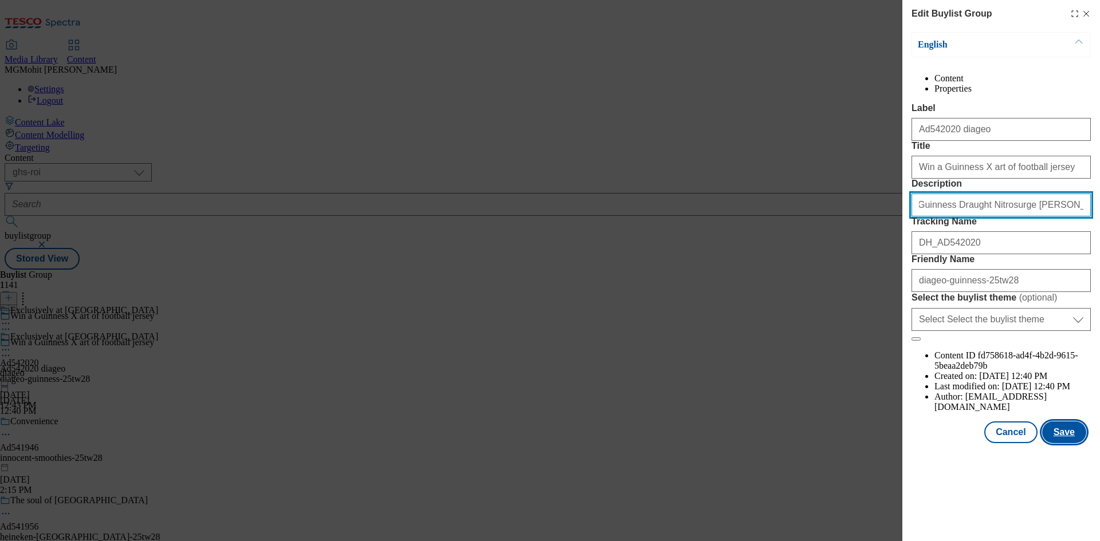
type input "Guinness Draught Nitrosurge [PERSON_NAME] Beer 6x558ml Can"
click at [1067, 443] on button "Save" at bounding box center [1064, 433] width 44 height 22
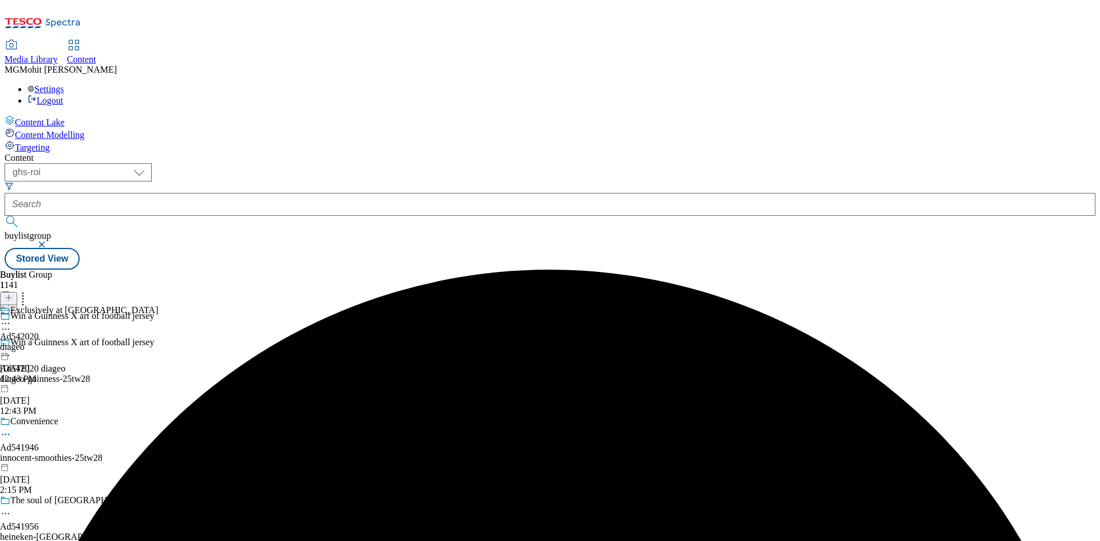
click at [11, 318] on icon at bounding box center [5, 323] width 11 height 11
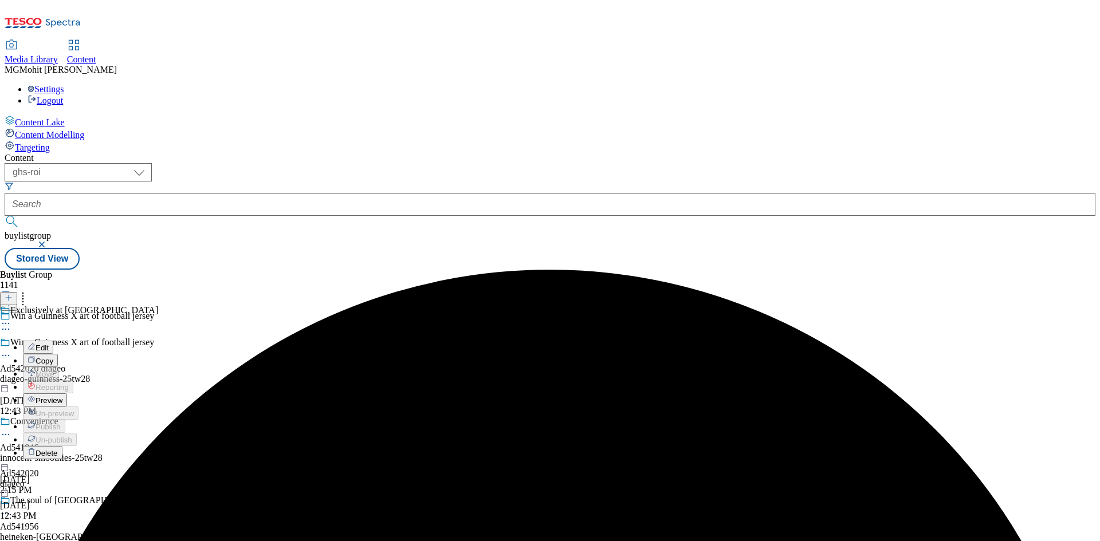
click at [62, 396] on span "Preview" at bounding box center [49, 400] width 27 height 9
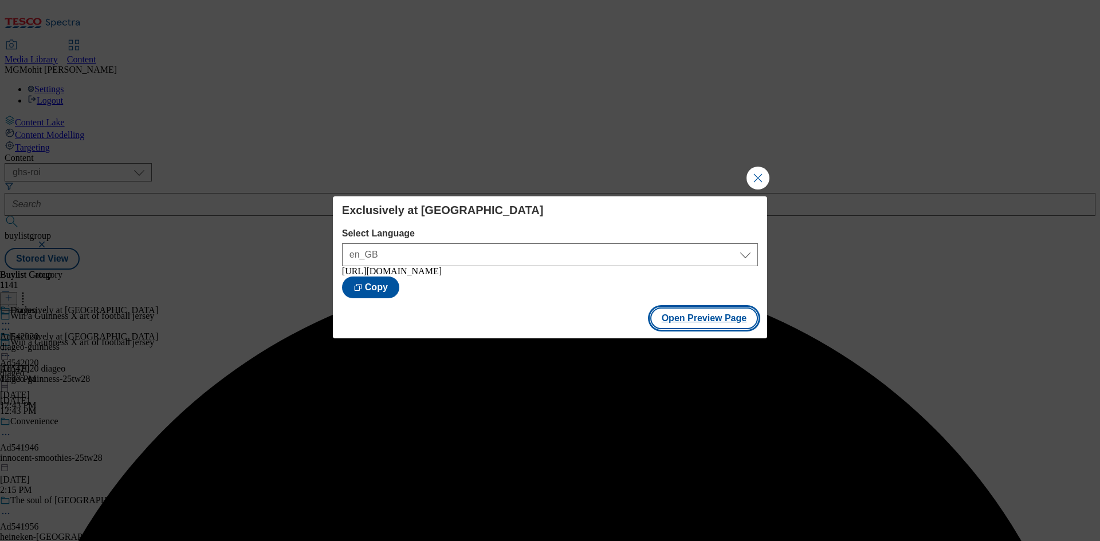
click at [714, 318] on button "Open Preview Page" at bounding box center [704, 319] width 108 height 22
click at [757, 171] on button "Close Modal" at bounding box center [757, 178] width 23 height 23
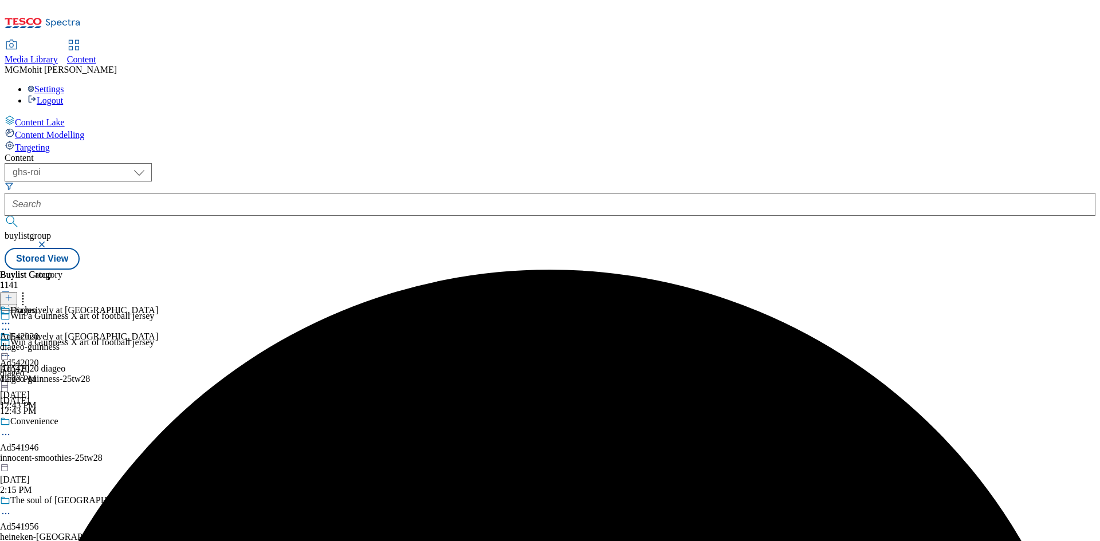
click at [11, 344] on icon at bounding box center [5, 349] width 11 height 11
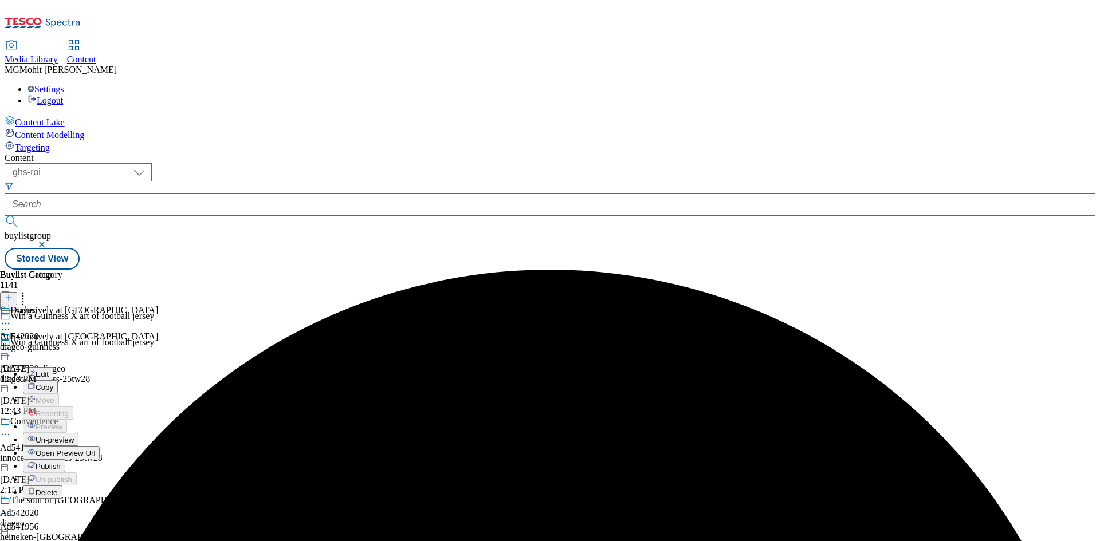
click at [61, 462] on span "Publish" at bounding box center [48, 466] width 25 height 9
